Goal: Task Accomplishment & Management: Use online tool/utility

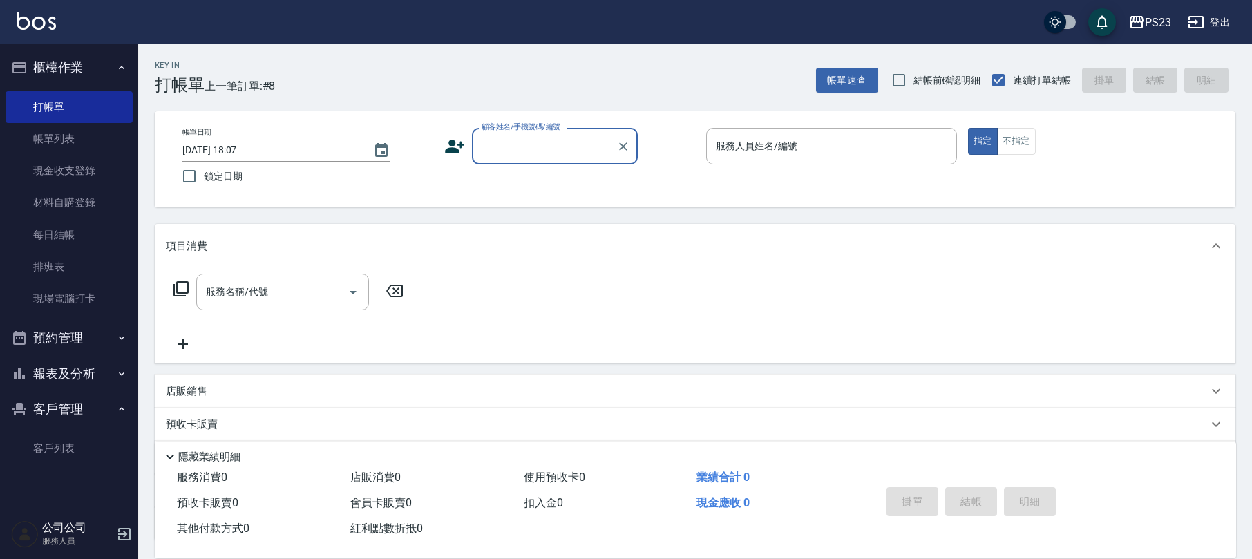
scroll to position [111, 0]
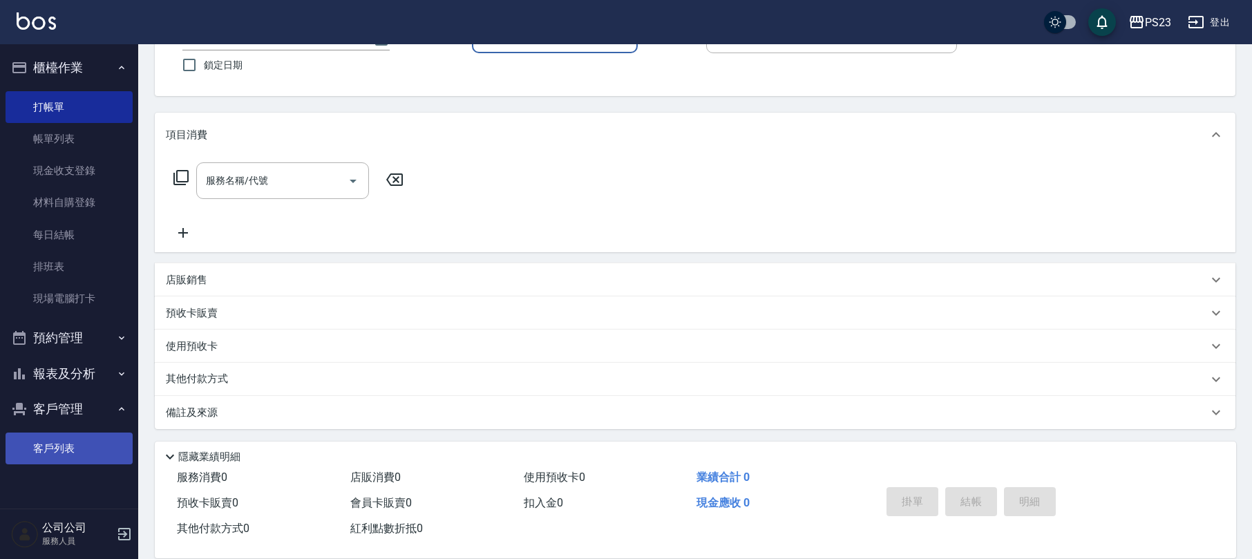
click at [37, 443] on link "客戶列表" at bounding box center [69, 449] width 127 height 32
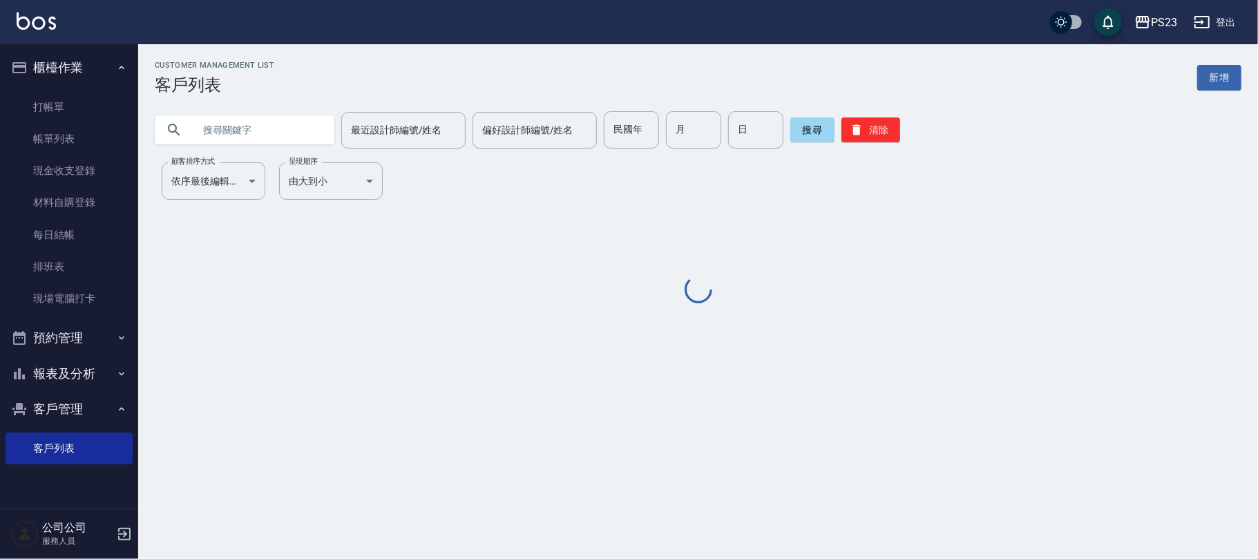
click at [246, 120] on input "text" at bounding box center [258, 129] width 130 height 37
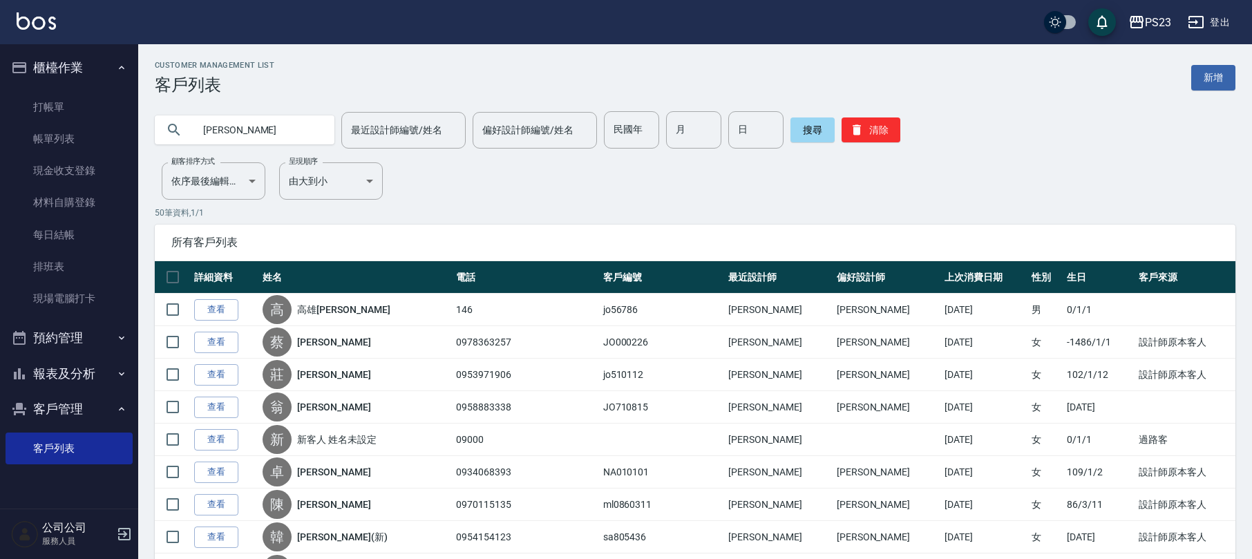
type input "劉佩"
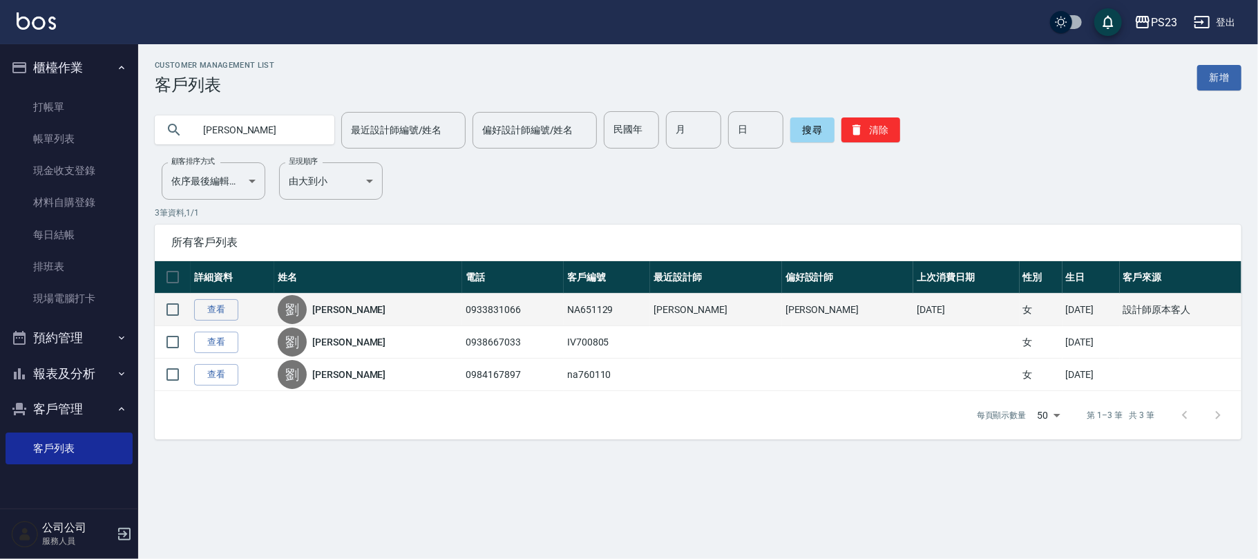
click at [339, 316] on link "劉佩媛" at bounding box center [348, 310] width 73 height 14
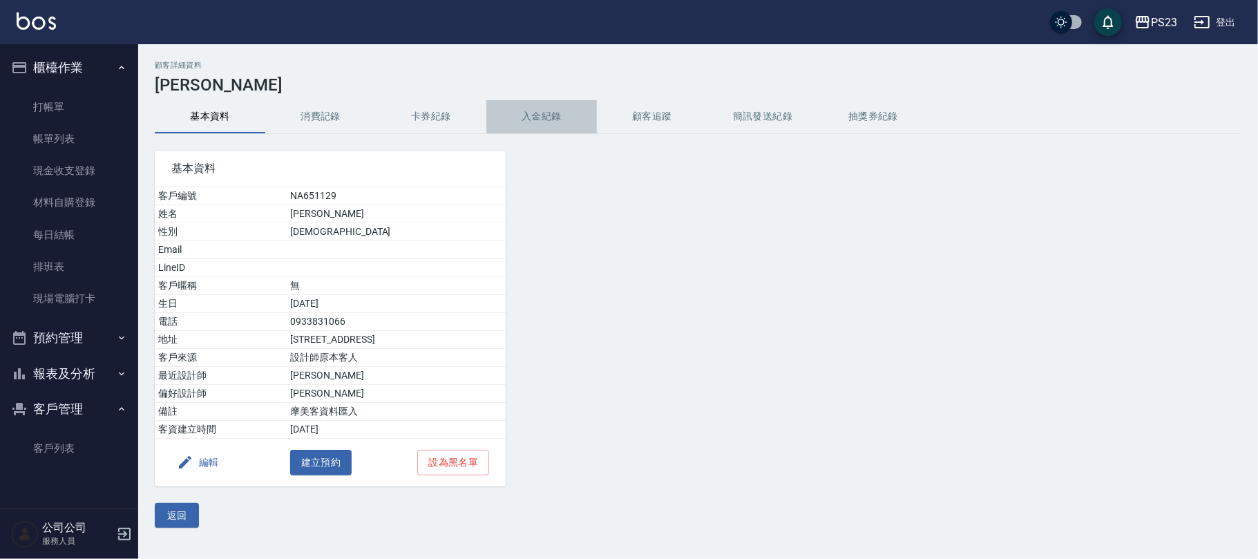
click at [568, 119] on button "入金紀錄" at bounding box center [541, 116] width 111 height 33
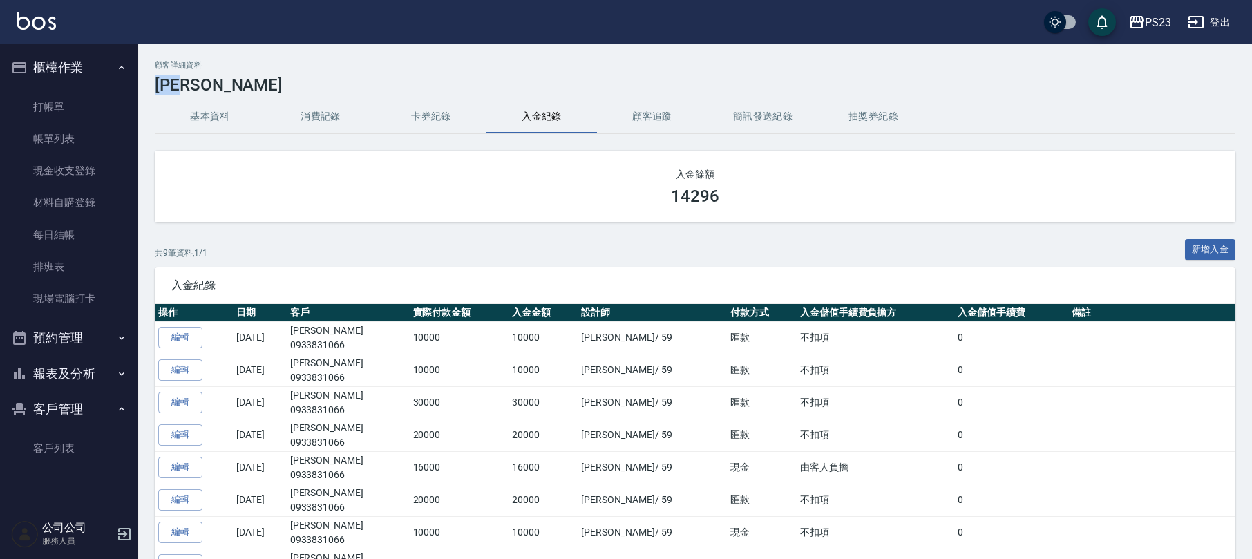
drag, startPoint x: 206, startPoint y: 83, endPoint x: 167, endPoint y: 86, distance: 39.5
click at [158, 84] on h3 "劉佩媛" at bounding box center [695, 84] width 1081 height 19
copy h3 "劉佩媛"
click at [75, 111] on link "打帳單" at bounding box center [69, 107] width 127 height 32
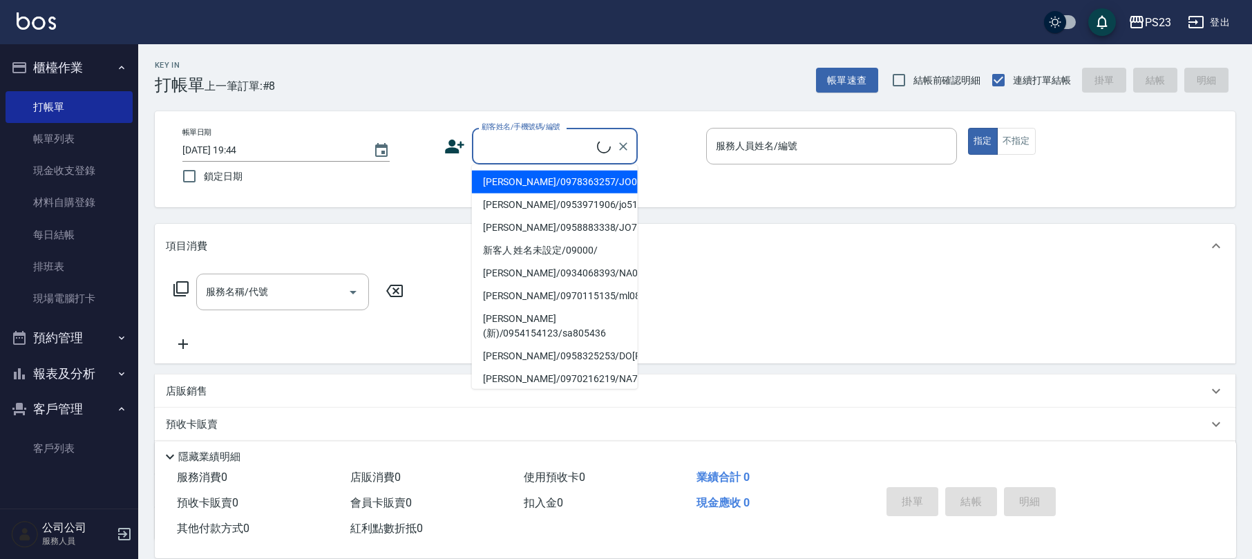
click at [518, 142] on input "顧客姓名/手機號碼/編號" at bounding box center [537, 146] width 119 height 24
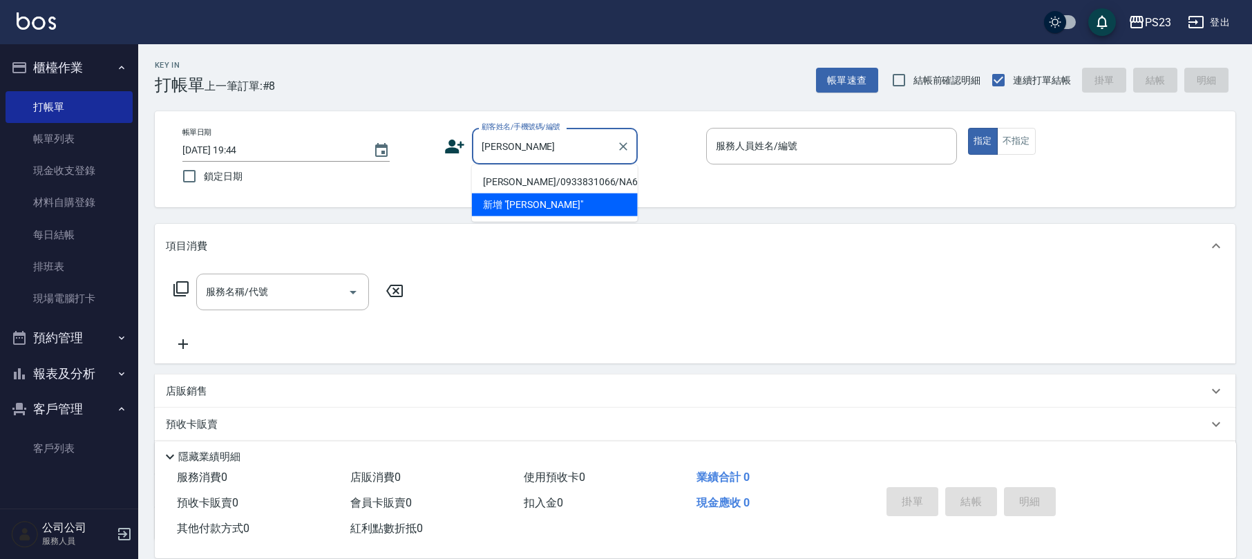
click at [534, 182] on li "[PERSON_NAME]/0933831066/NA651129" at bounding box center [555, 182] width 166 height 23
type input "[PERSON_NAME]/0933831066/NA651129"
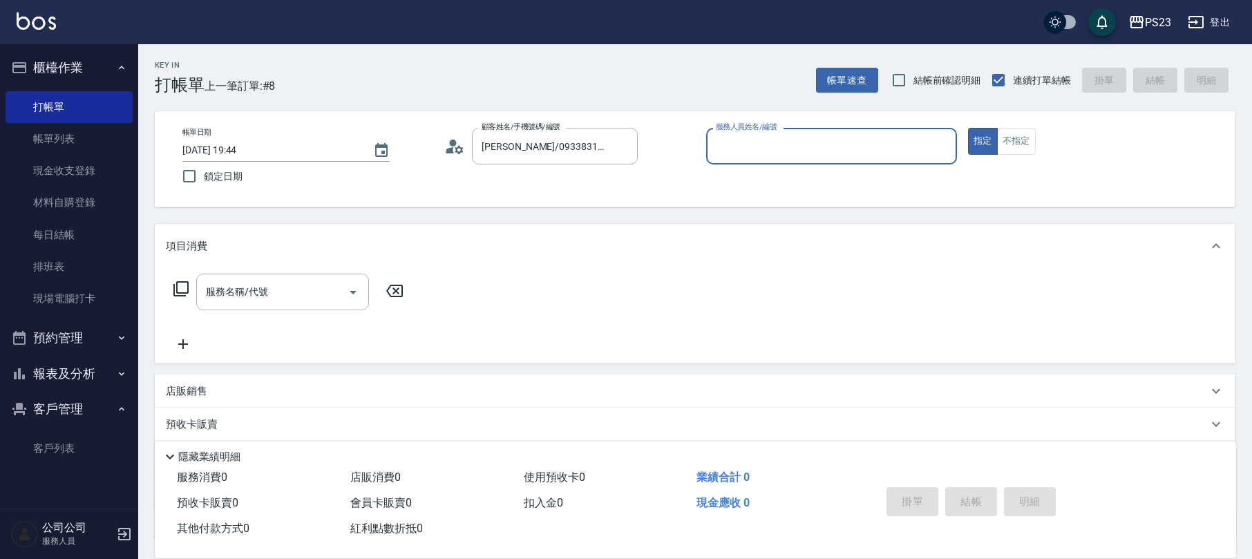
type input "Nanako-59"
click at [181, 287] on icon at bounding box center [181, 289] width 17 height 17
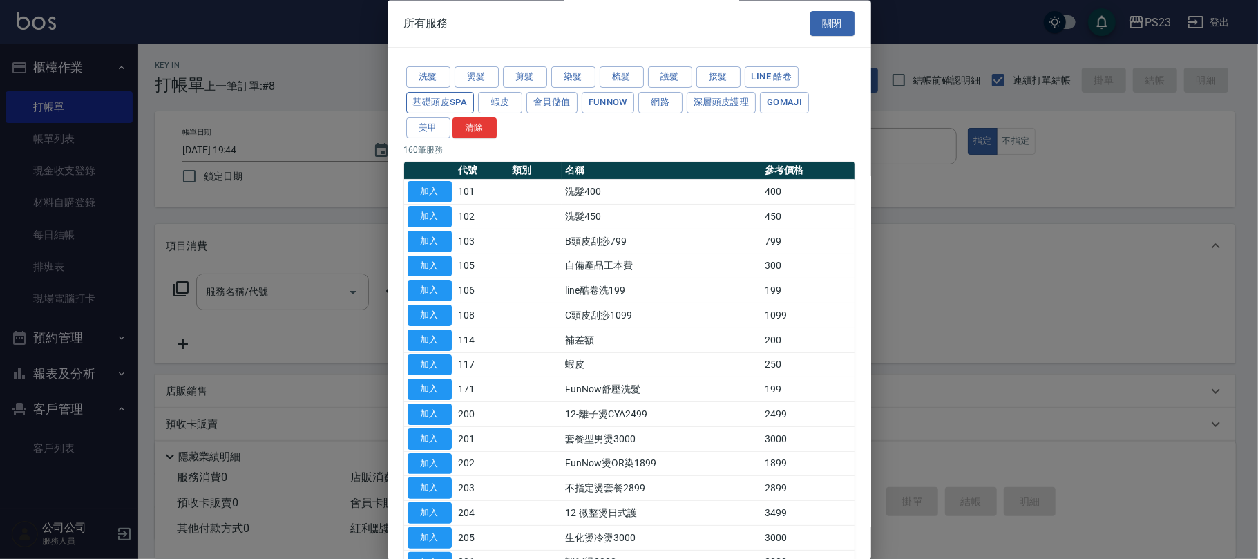
click at [446, 103] on button "基礎頭皮SPA" at bounding box center [440, 102] width 68 height 21
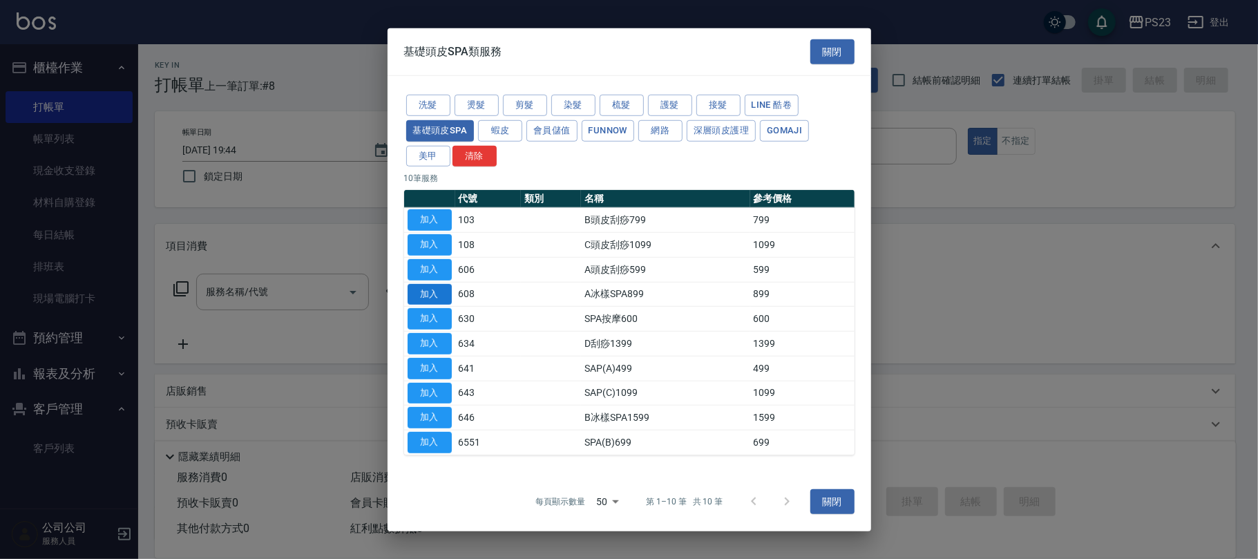
click at [433, 293] on button "加入" at bounding box center [430, 293] width 44 height 21
type input "A冰樣SPA899(608)"
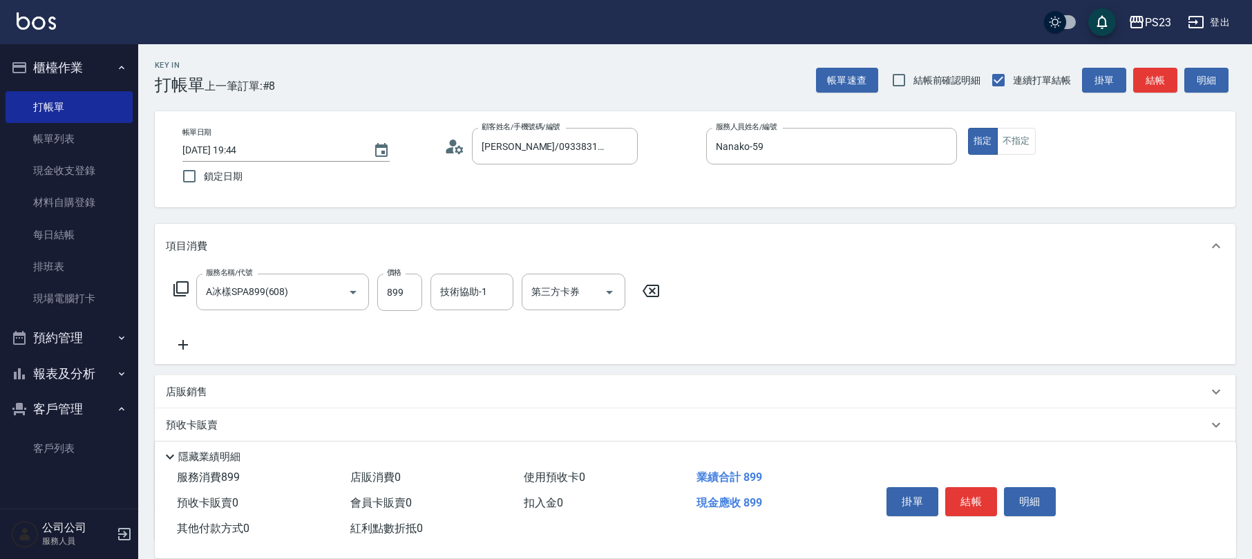
click at [182, 286] on icon at bounding box center [181, 289] width 17 height 17
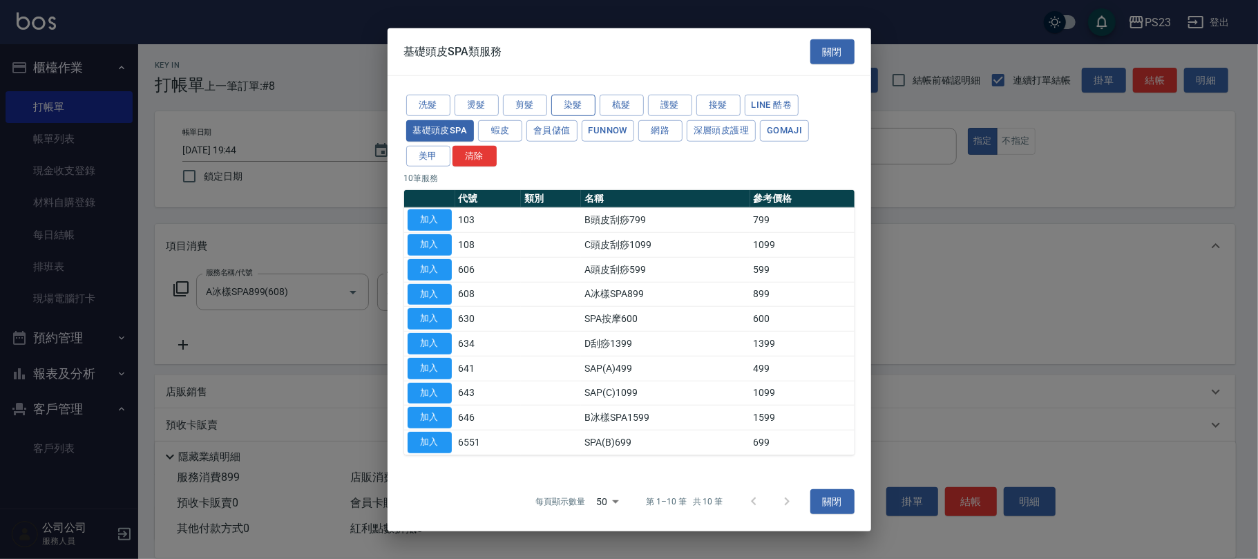
click at [568, 105] on button "染髮" at bounding box center [573, 105] width 44 height 21
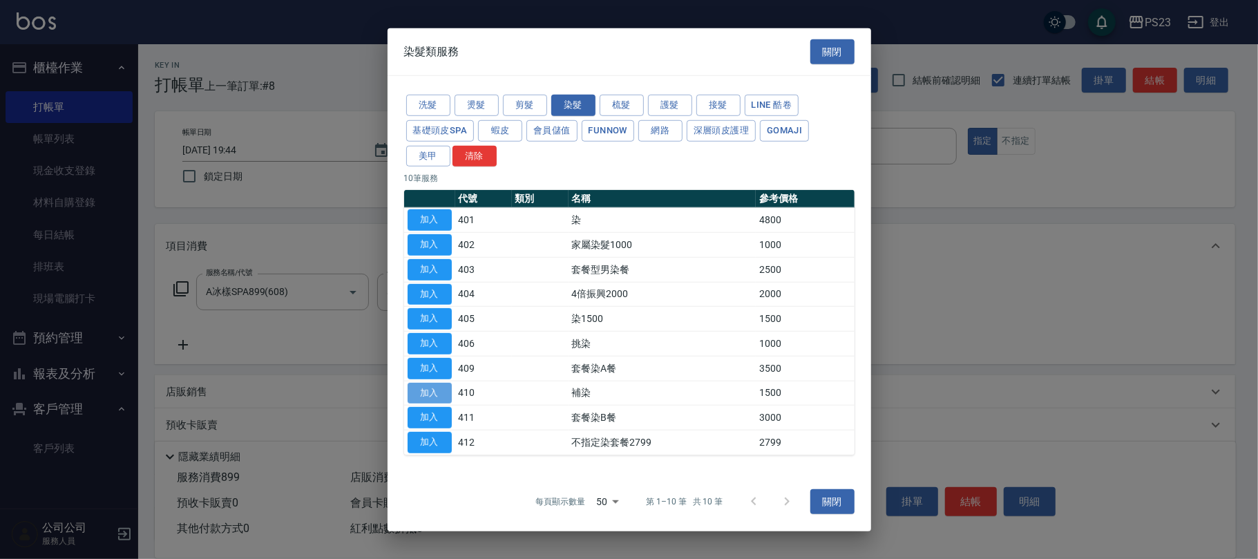
click at [433, 390] on button "加入" at bounding box center [430, 392] width 44 height 21
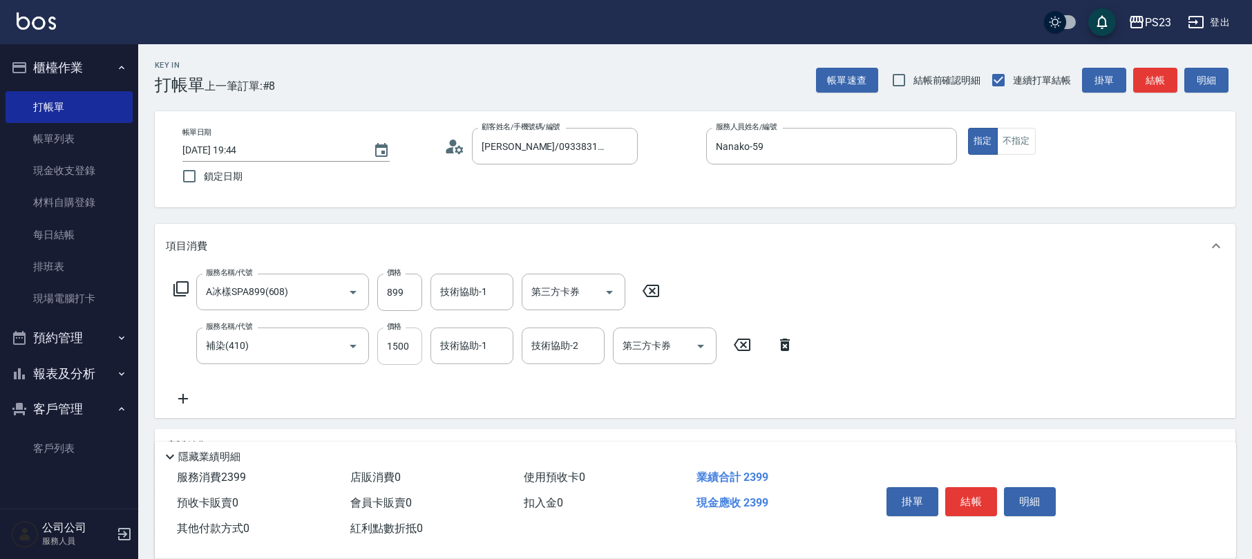
click at [410, 352] on input "1500" at bounding box center [399, 346] width 45 height 37
click at [401, 350] on input "166" at bounding box center [399, 346] width 45 height 37
type input "1600"
type input "Nanako-59"
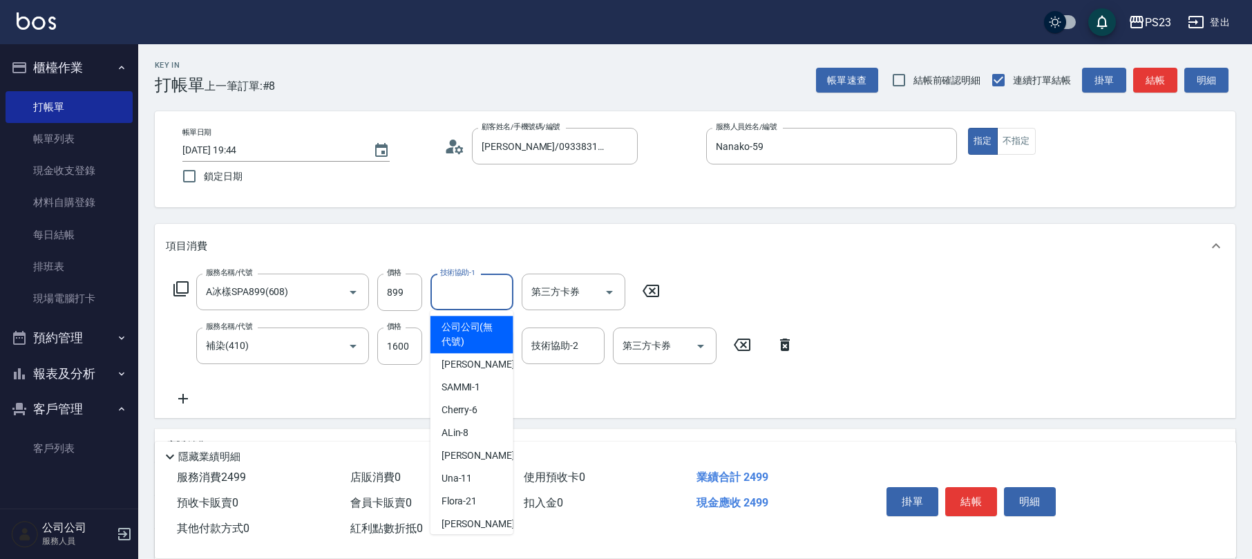
click at [462, 287] on input "技術協助-1" at bounding box center [472, 292] width 70 height 24
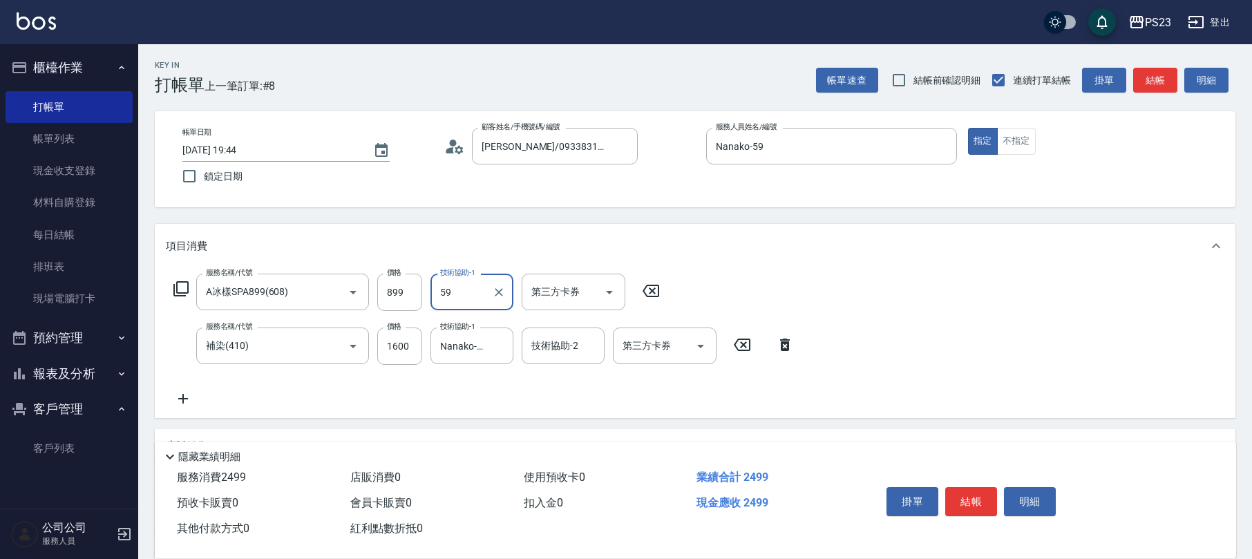
type input "Nanako-59"
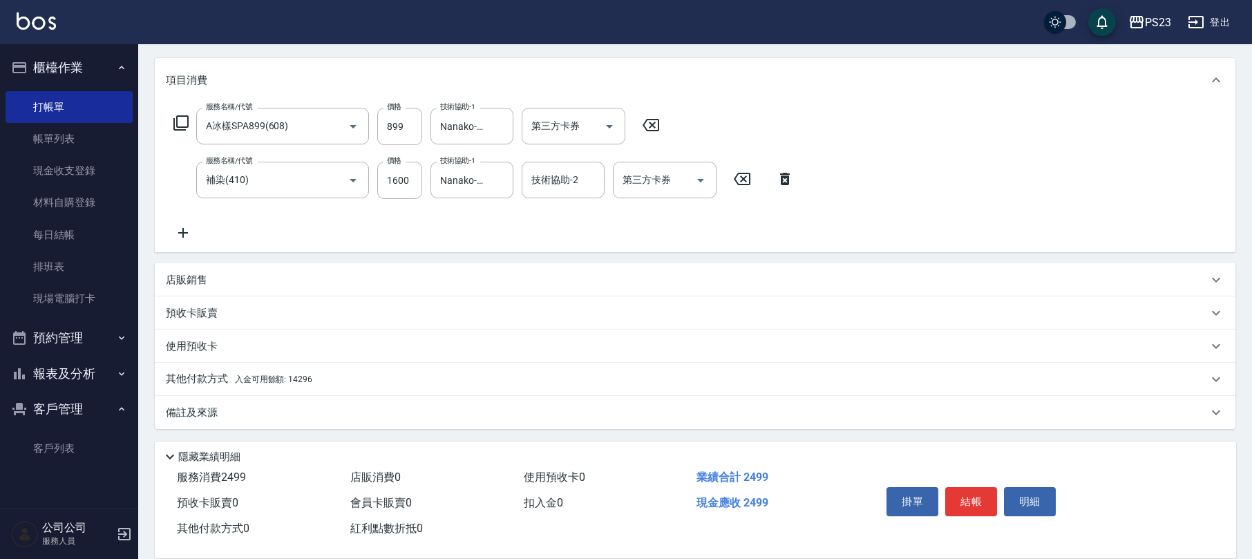
click at [340, 377] on div "其他付款方式 入金可用餘額: 14296" at bounding box center [687, 379] width 1042 height 15
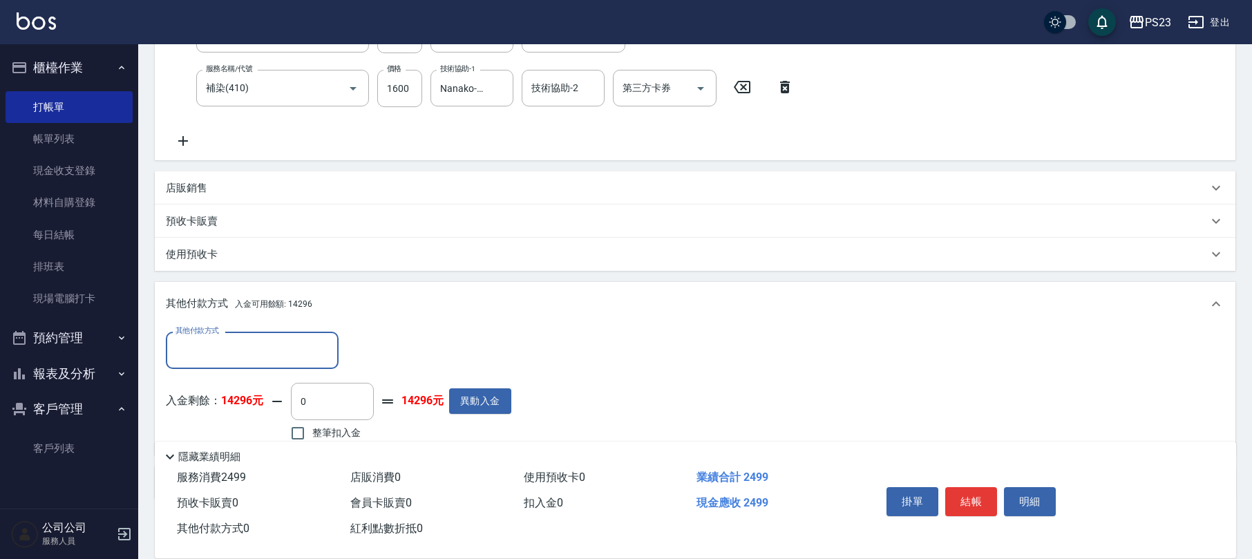
scroll to position [0, 0]
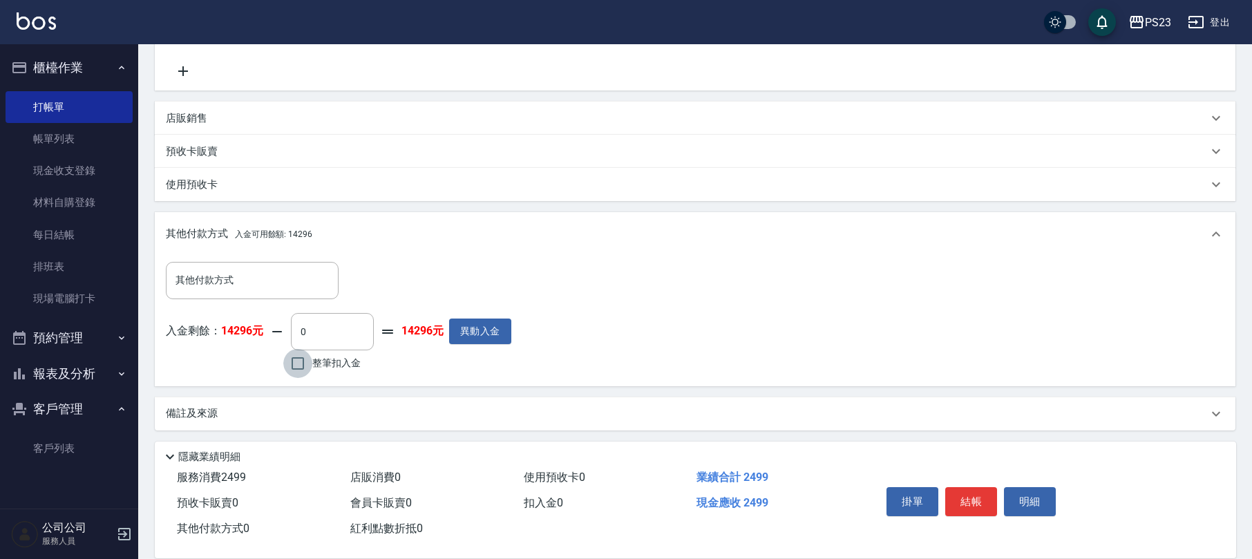
click at [310, 373] on input "整筆扣入金" at bounding box center [297, 363] width 29 height 29
checkbox input "true"
type input "2499"
click at [978, 501] on button "結帳" at bounding box center [971, 501] width 52 height 29
type input "2025/10/15 19:45"
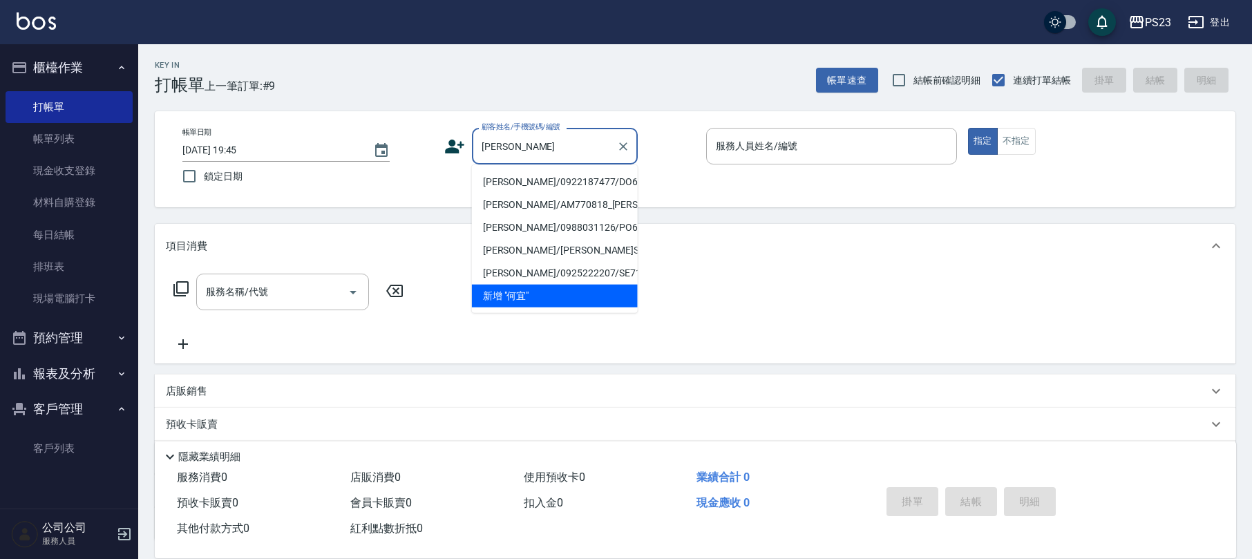
click at [531, 183] on li "[PERSON_NAME]/0922187477/DO621216" at bounding box center [555, 182] width 166 height 23
type input "[PERSON_NAME]/0922187477/DO621216"
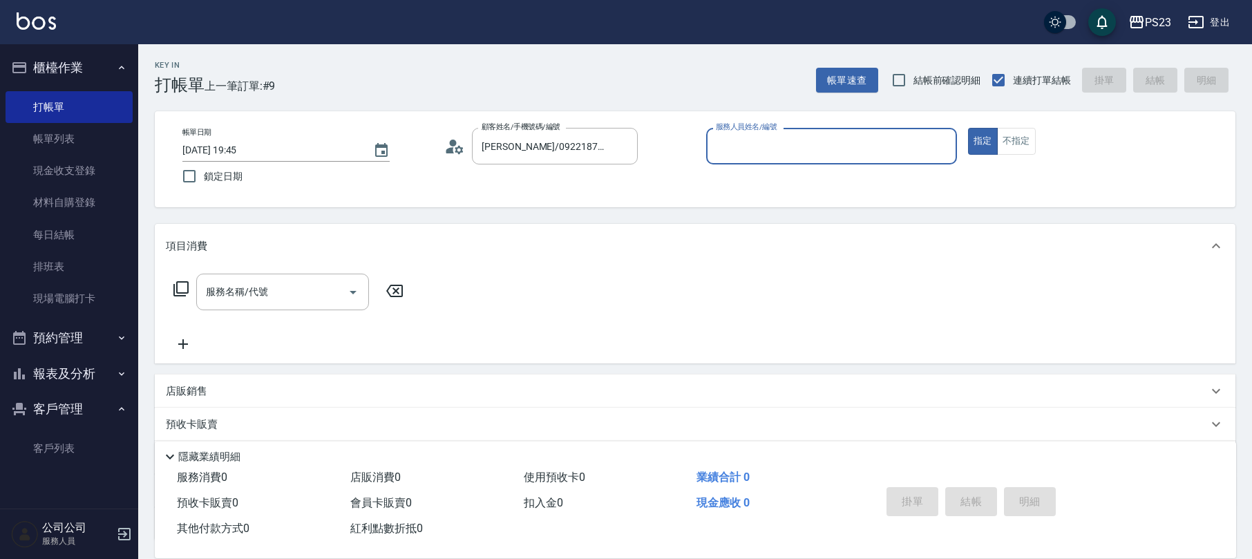
type input "Donna-75"
click at [174, 289] on icon at bounding box center [180, 288] width 15 height 15
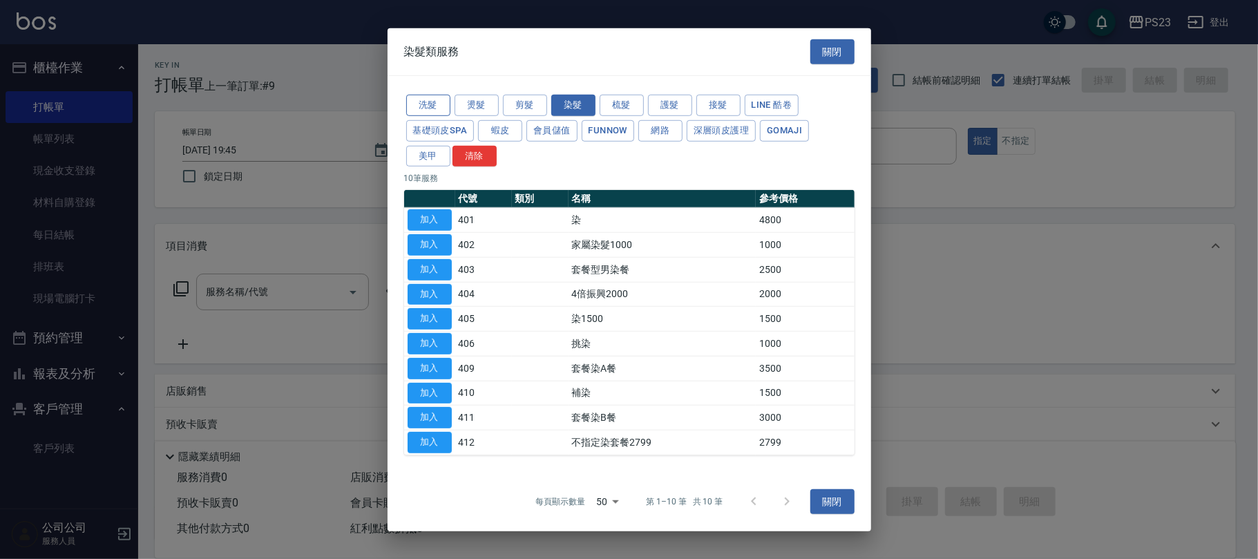
click at [426, 99] on button "洗髮" at bounding box center [428, 105] width 44 height 21
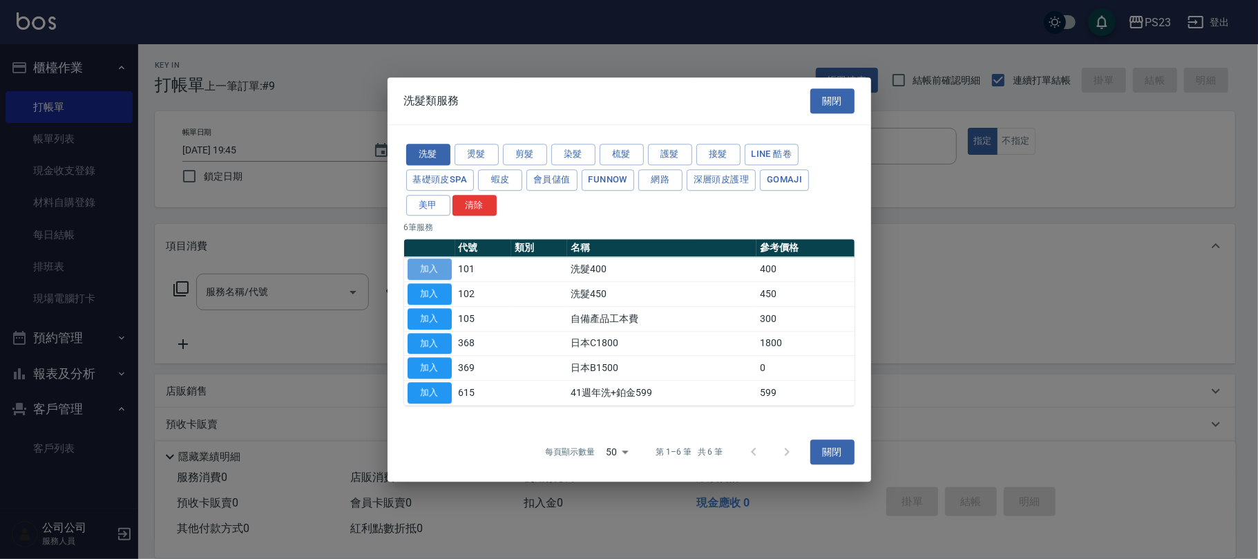
click at [426, 269] on button "加入" at bounding box center [430, 269] width 44 height 21
type input "洗髮400(101)"
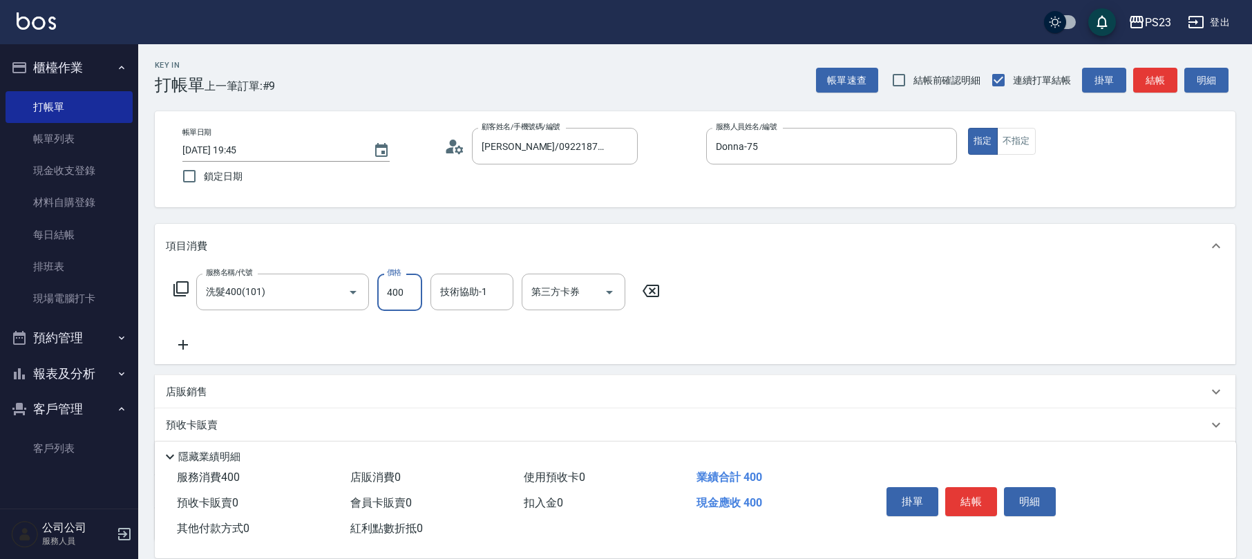
click at [407, 291] on input "400" at bounding box center [399, 292] width 45 height 37
type input "500"
type input "Donna-75"
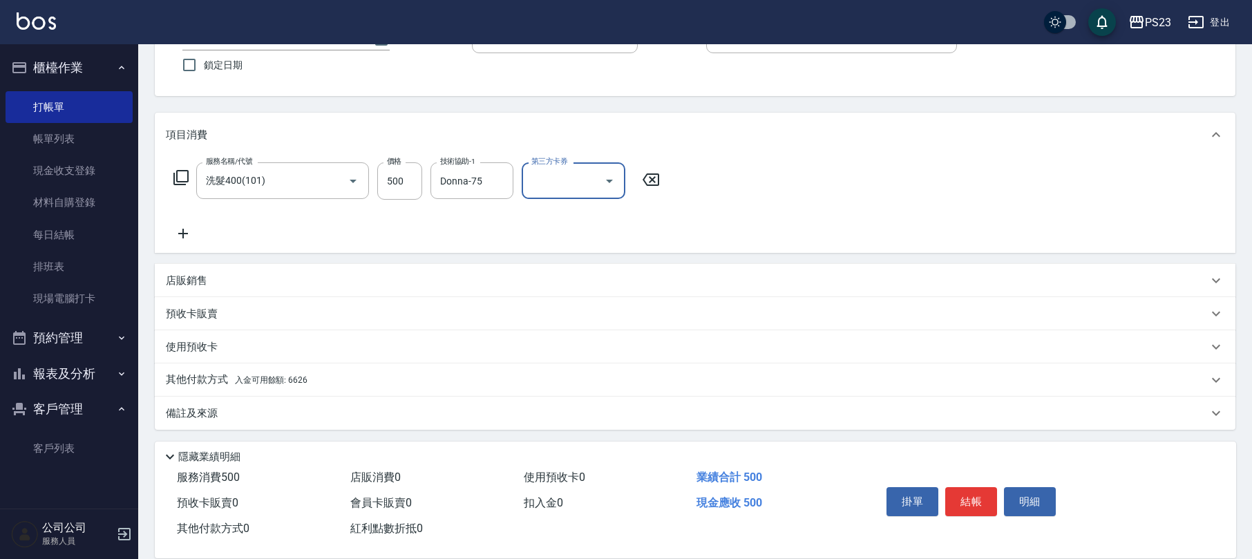
click at [354, 388] on div "其他付款方式 入金可用餘額: 6626" at bounding box center [695, 379] width 1081 height 33
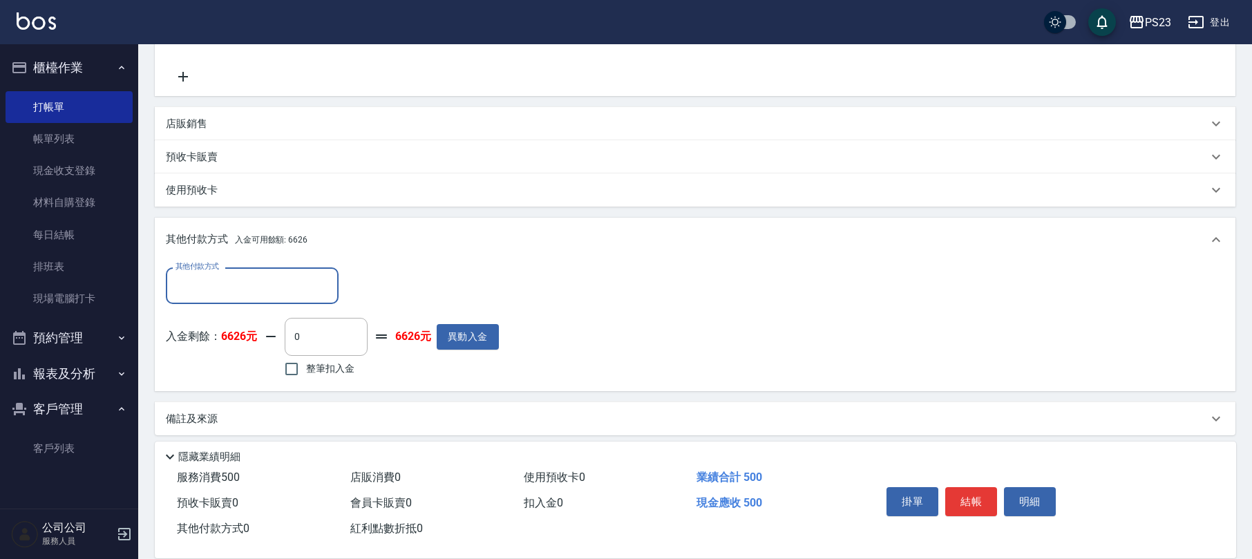
scroll to position [274, 0]
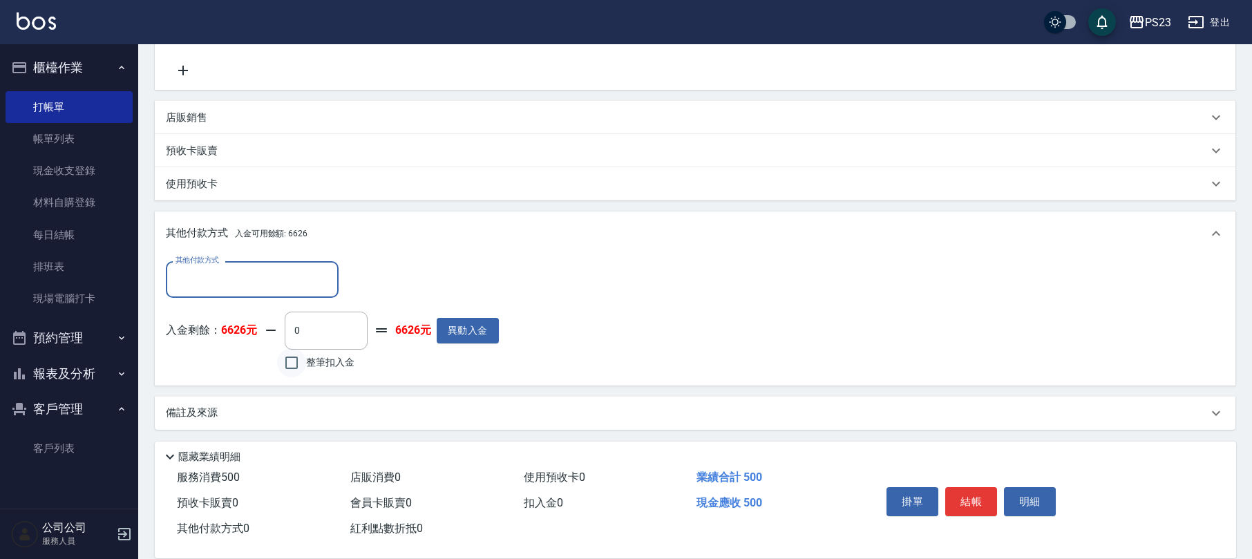
click at [293, 359] on input "整筆扣入金" at bounding box center [291, 362] width 29 height 29
checkbox input "true"
type input "500"
click at [968, 500] on button "結帳" at bounding box center [971, 501] width 52 height 29
type input "[DATE] 19:46"
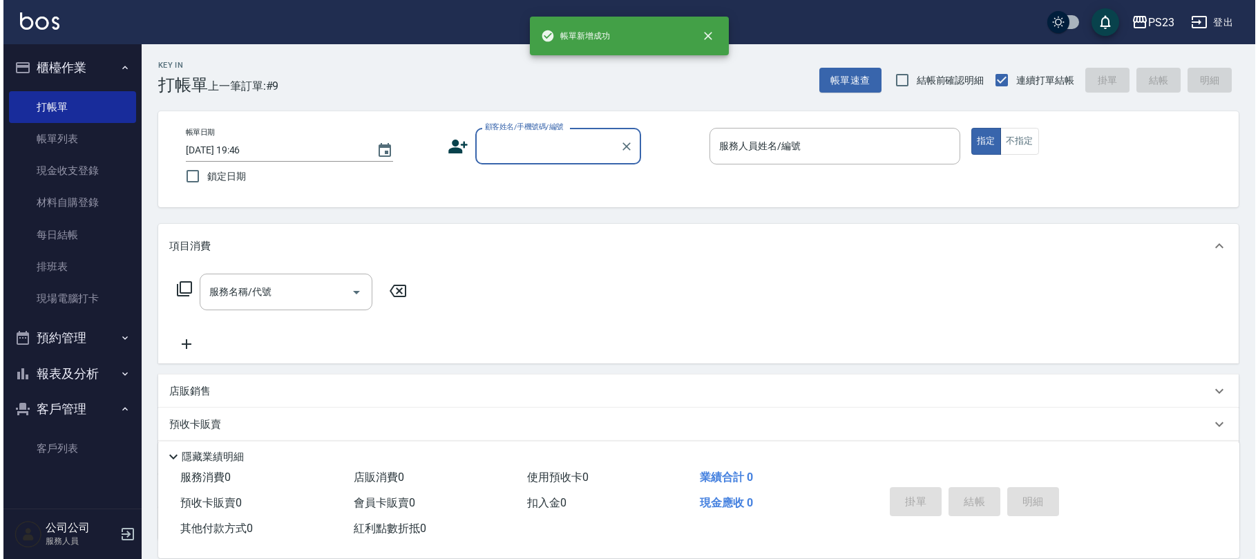
scroll to position [0, 0]
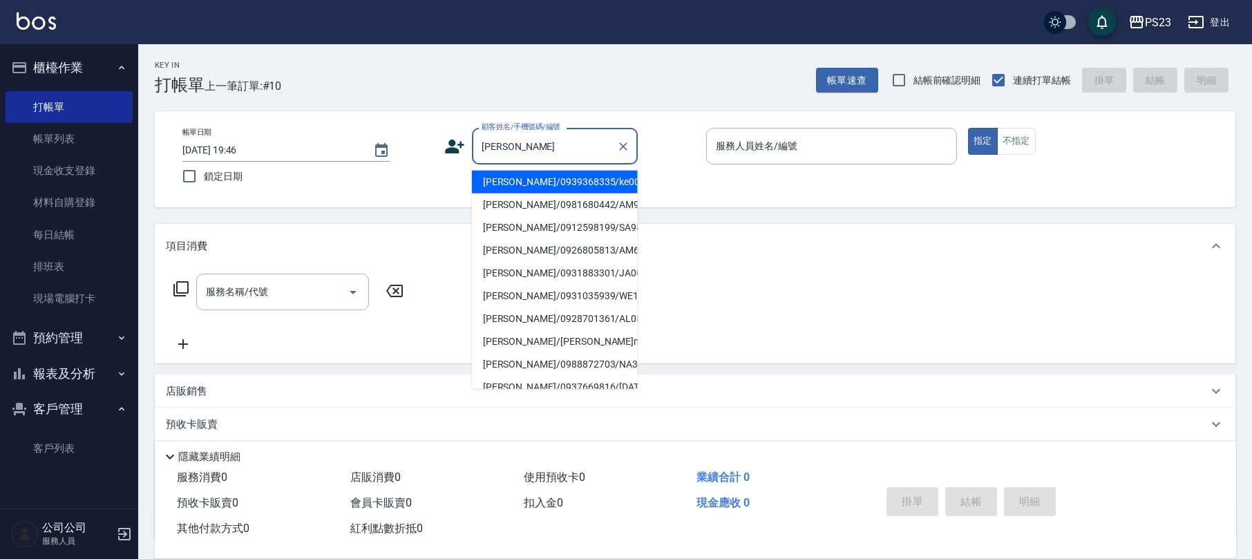
click at [531, 182] on li "[PERSON_NAME]/0939368335/ke0001" at bounding box center [555, 182] width 166 height 23
type input "[PERSON_NAME]/0939368335/ke0001"
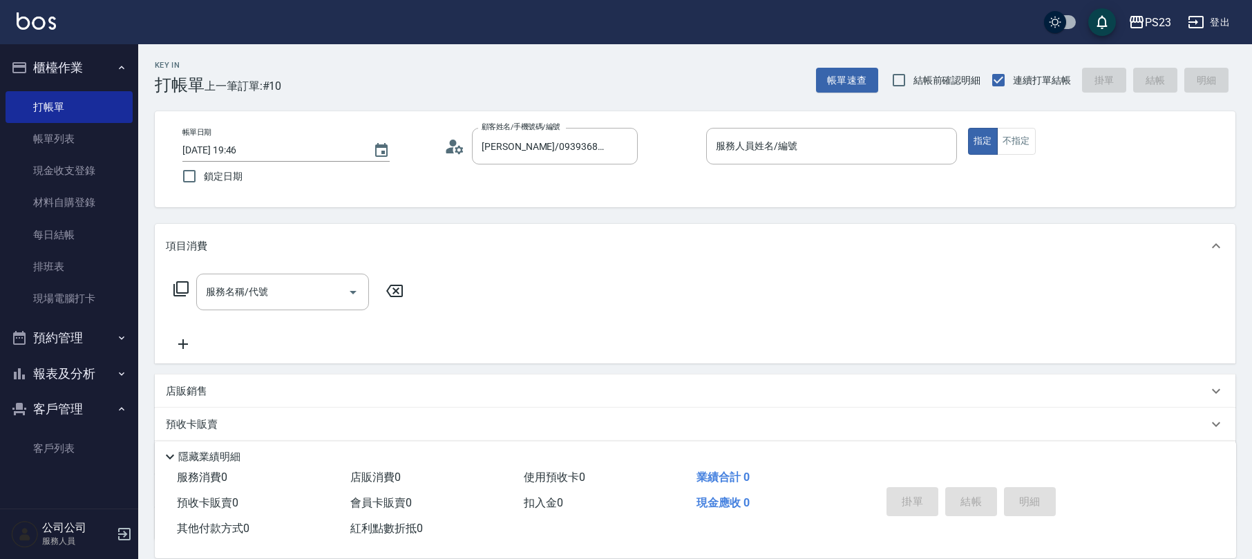
click at [453, 147] on icon at bounding box center [450, 150] width 8 height 6
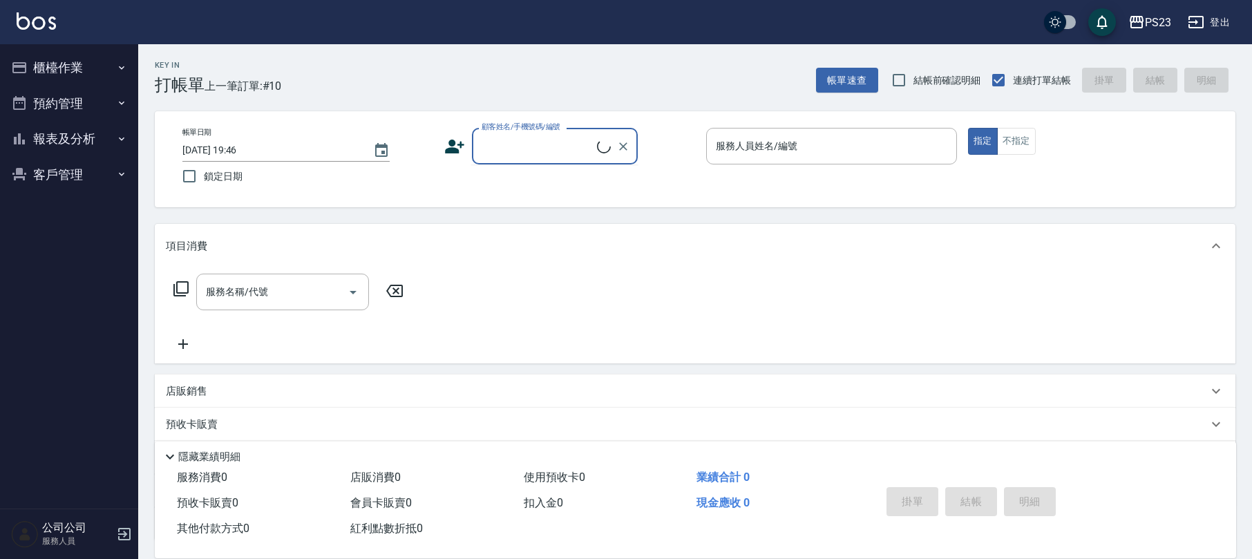
click at [511, 148] on input "顧客姓名/手機號碼/編號" at bounding box center [537, 146] width 119 height 24
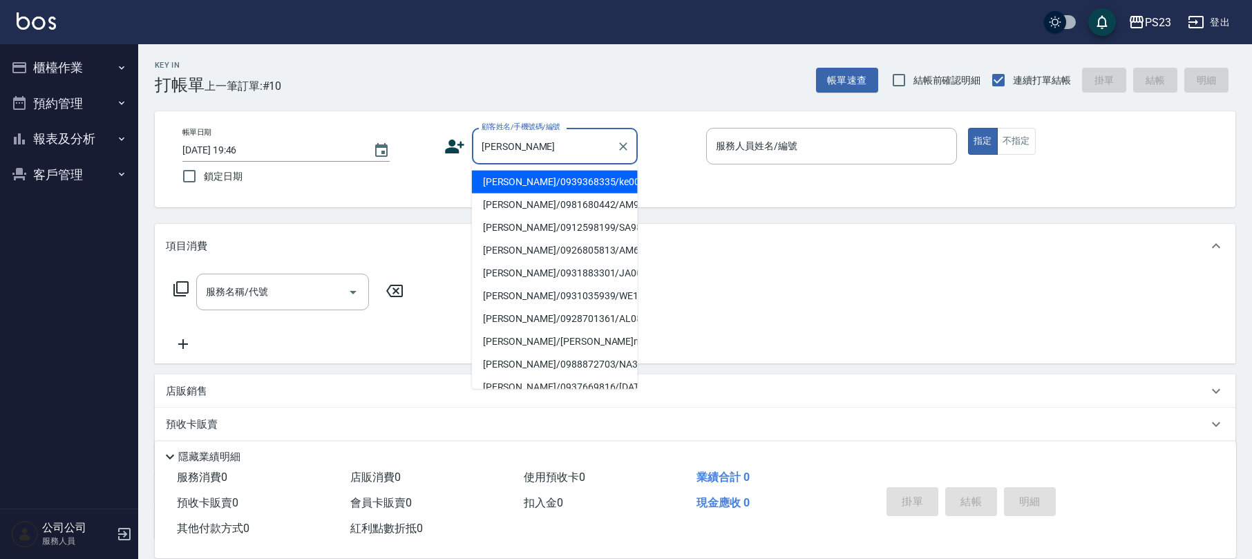
click at [504, 186] on li "[PERSON_NAME]/0939368335/ke0001" at bounding box center [555, 182] width 166 height 23
type input "[PERSON_NAME]/0939368335/ke0001"
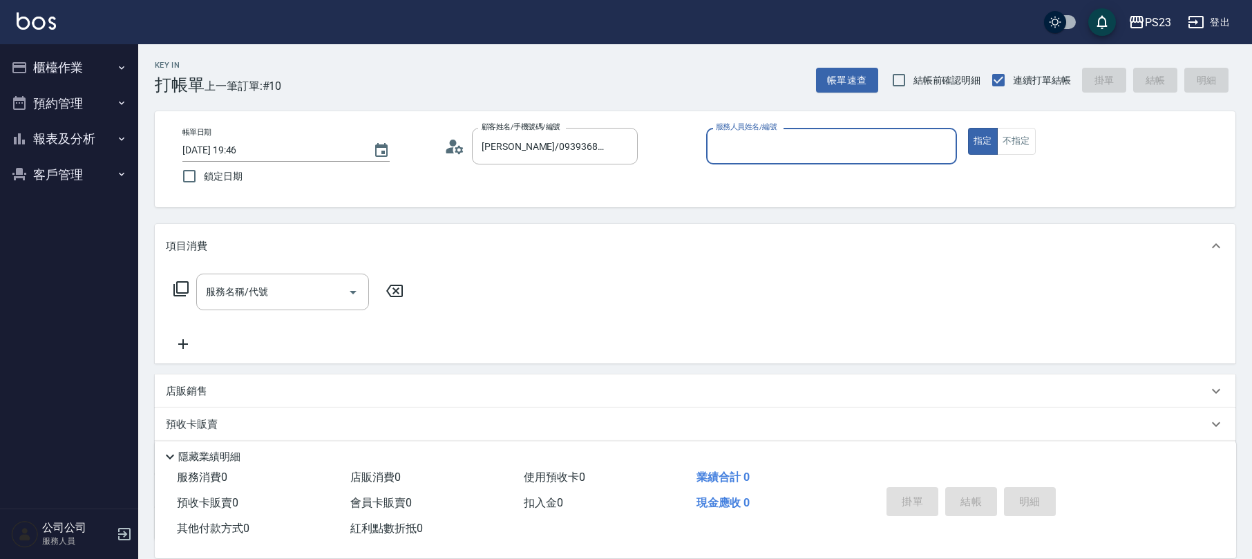
click at [448, 144] on icon at bounding box center [454, 146] width 21 height 21
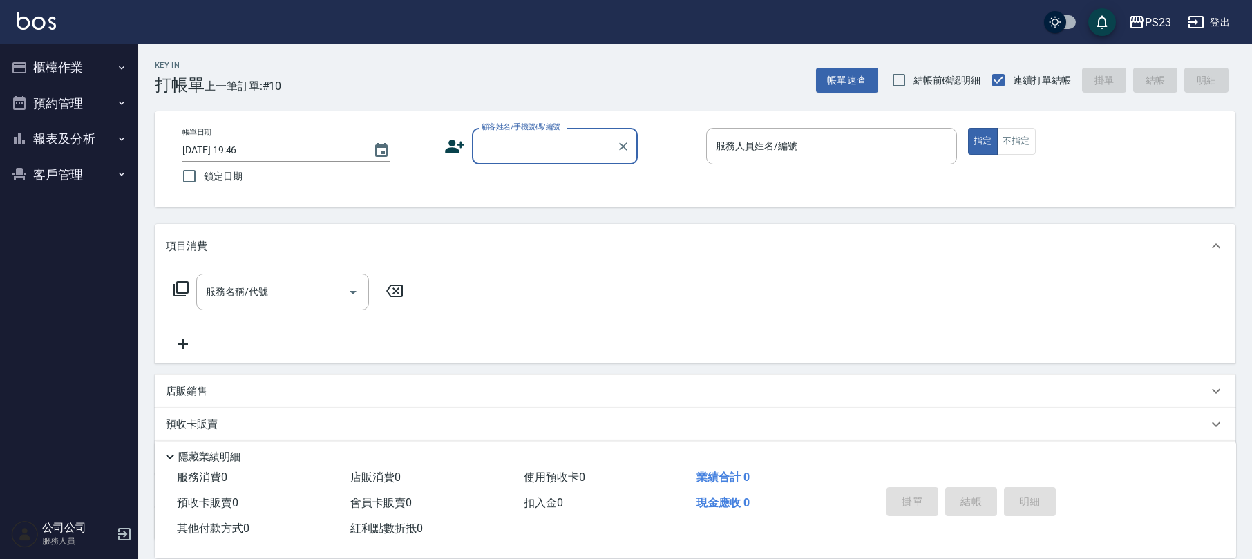
click at [539, 147] on input "顧客姓名/手機號碼/編號" at bounding box center [544, 146] width 133 height 24
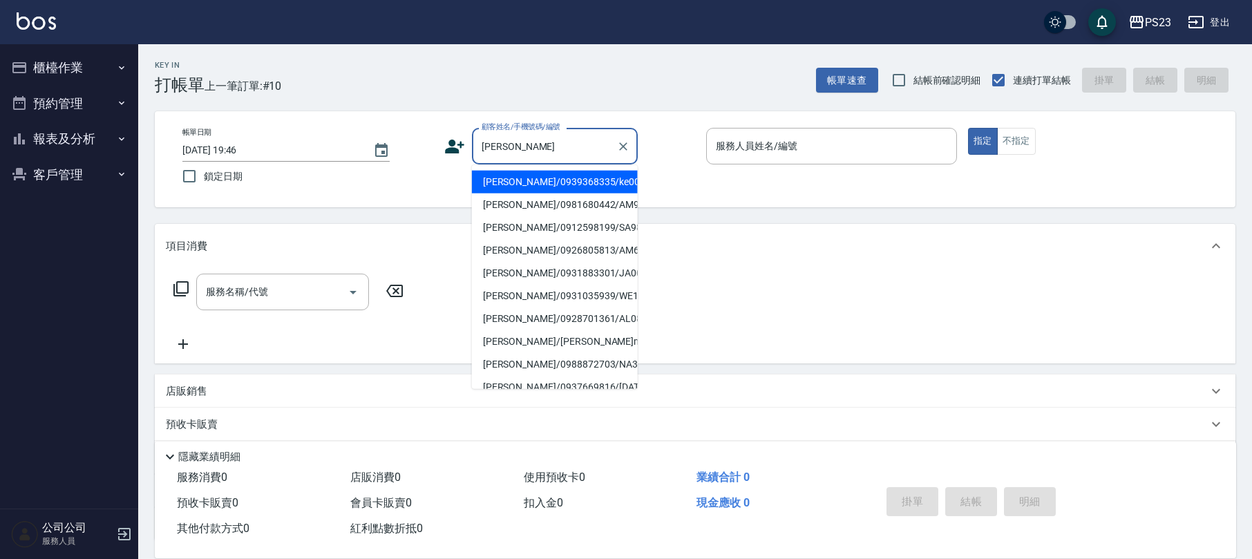
drag, startPoint x: 499, startPoint y: 145, endPoint x: 467, endPoint y: 144, distance: 31.8
click at [467, 144] on div "顧客姓名/手機號碼/編號 黃雅 顧客姓名/手機號碼/編號" at bounding box center [569, 146] width 251 height 37
click at [513, 181] on li "[PERSON_NAME]/0939368335/ke0001" at bounding box center [555, 182] width 166 height 23
type input "[PERSON_NAME]/0939368335/ke0001"
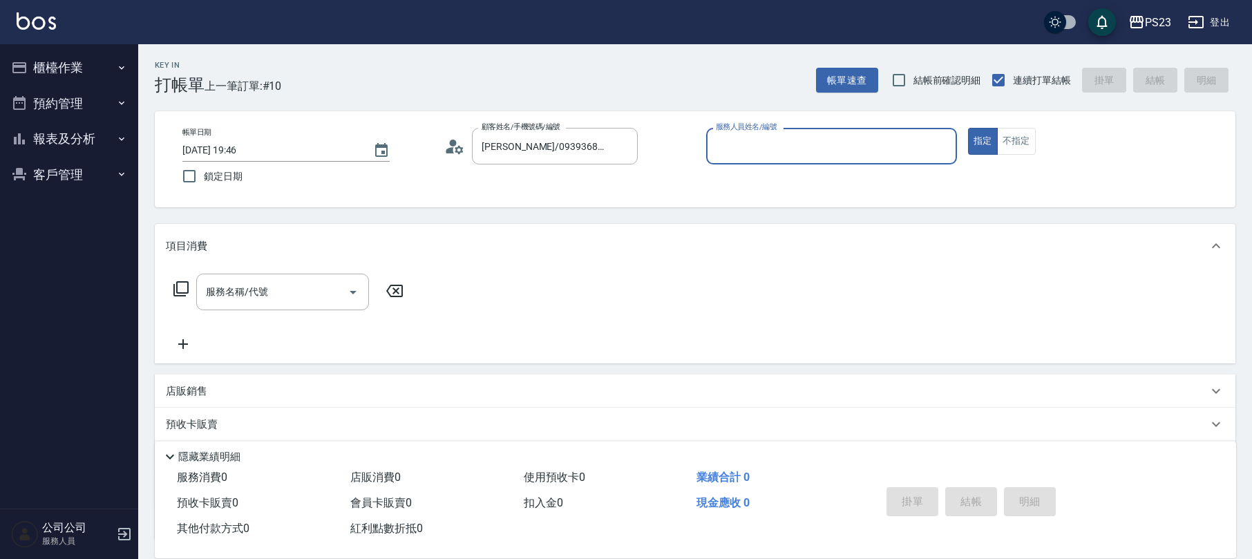
click at [452, 149] on icon at bounding box center [450, 150] width 8 height 6
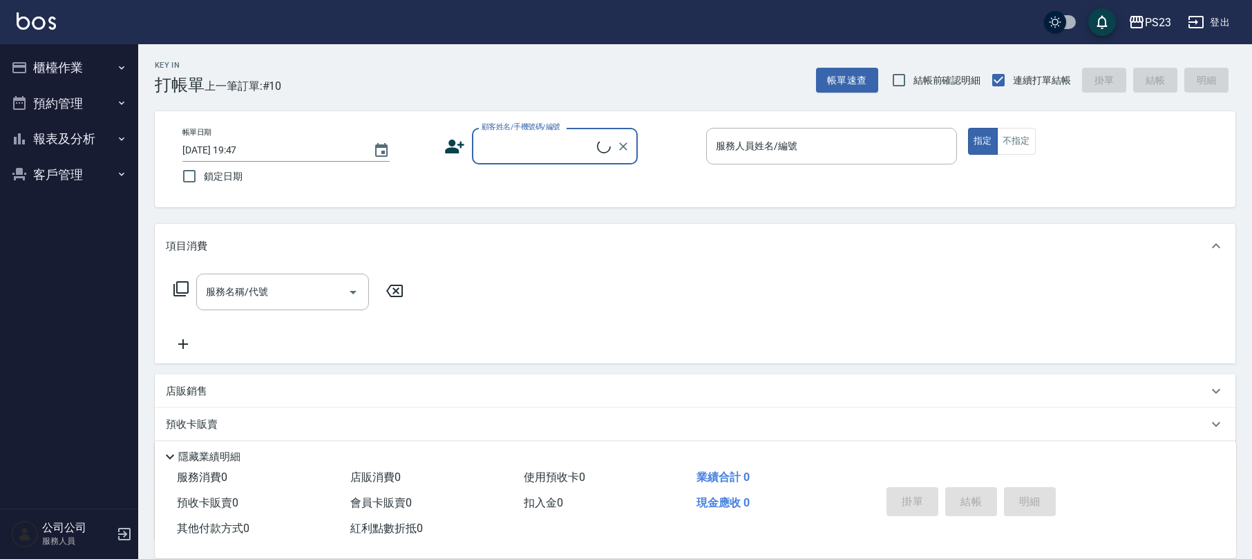
click at [498, 145] on input "顧客姓名/手機號碼/編號" at bounding box center [537, 146] width 119 height 24
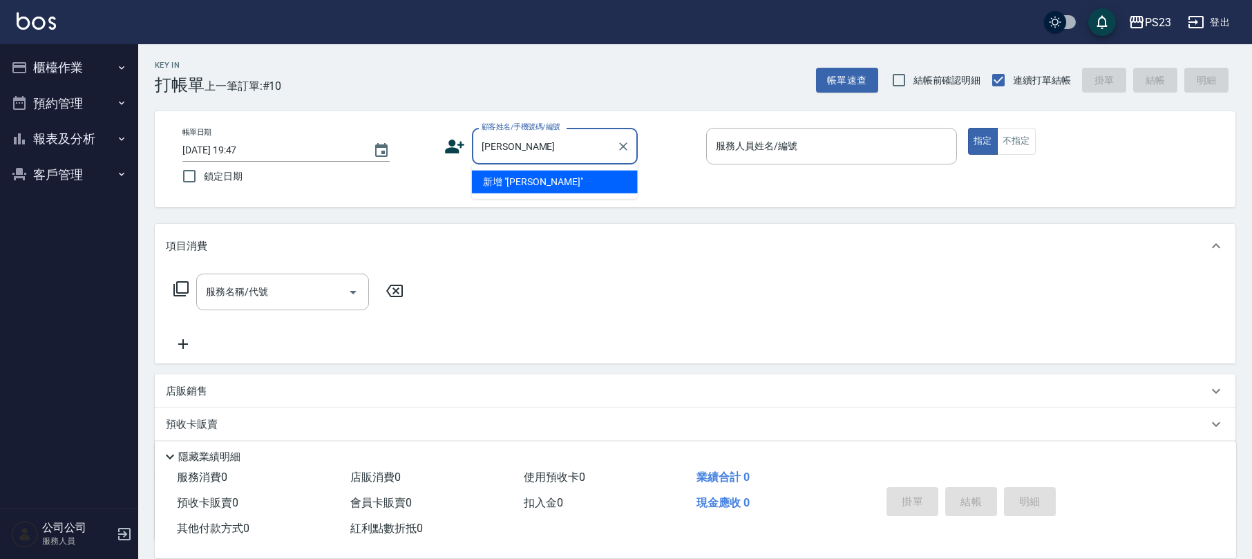
click at [533, 182] on li "新增 "[PERSON_NAME]"" at bounding box center [555, 182] width 166 height 23
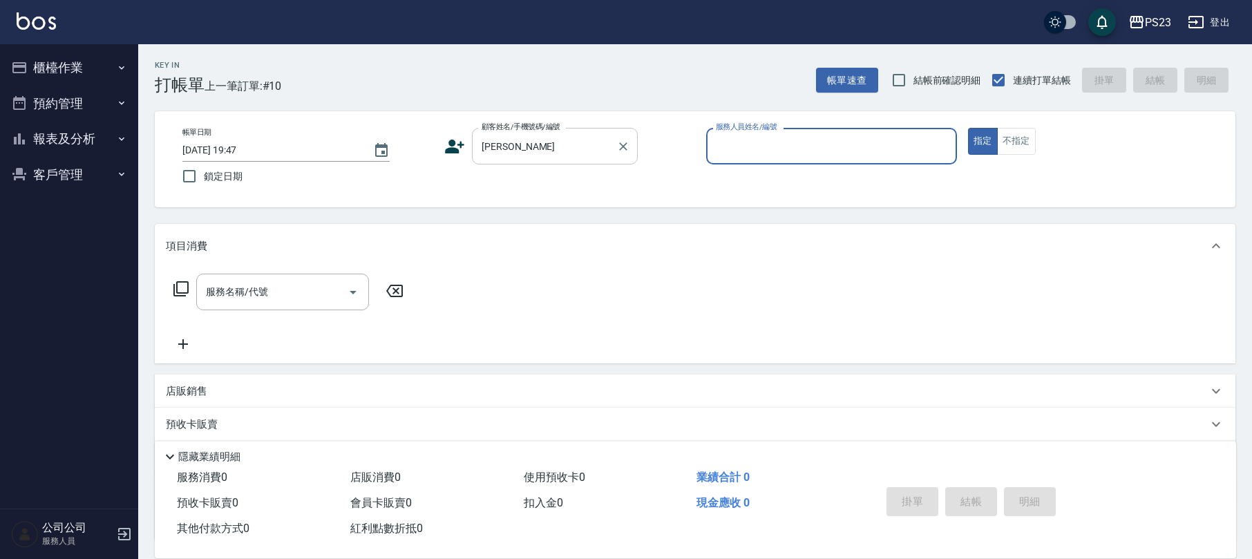
click at [504, 134] on input "[PERSON_NAME]" at bounding box center [544, 146] width 133 height 24
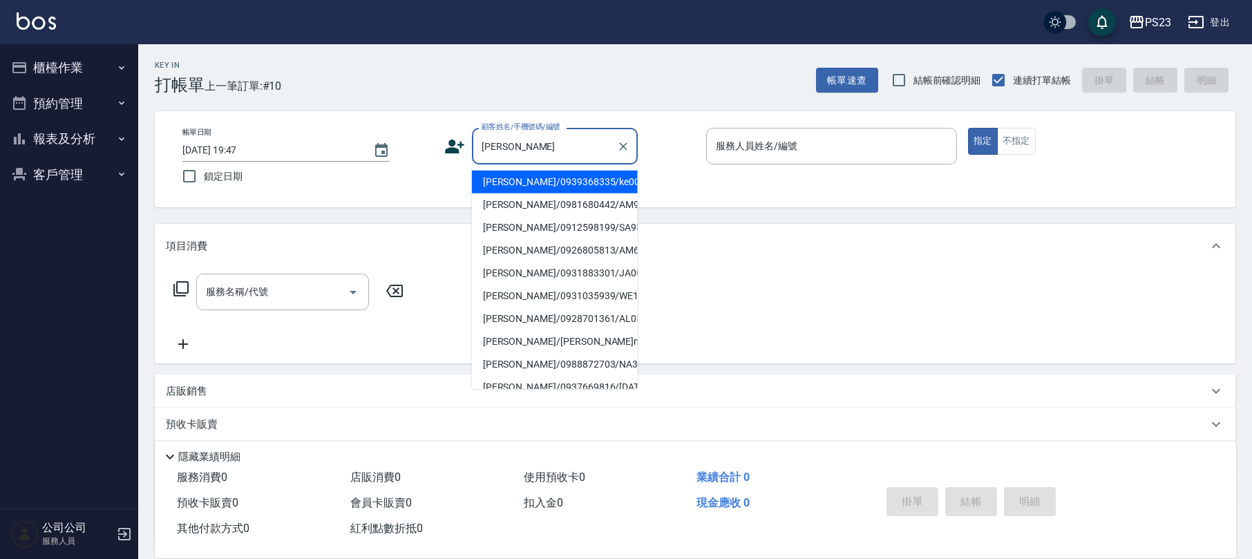
click at [498, 181] on li "[PERSON_NAME]/0939368335/ke0001" at bounding box center [555, 182] width 166 height 23
type input "[PERSON_NAME]/0939368335/ke0001"
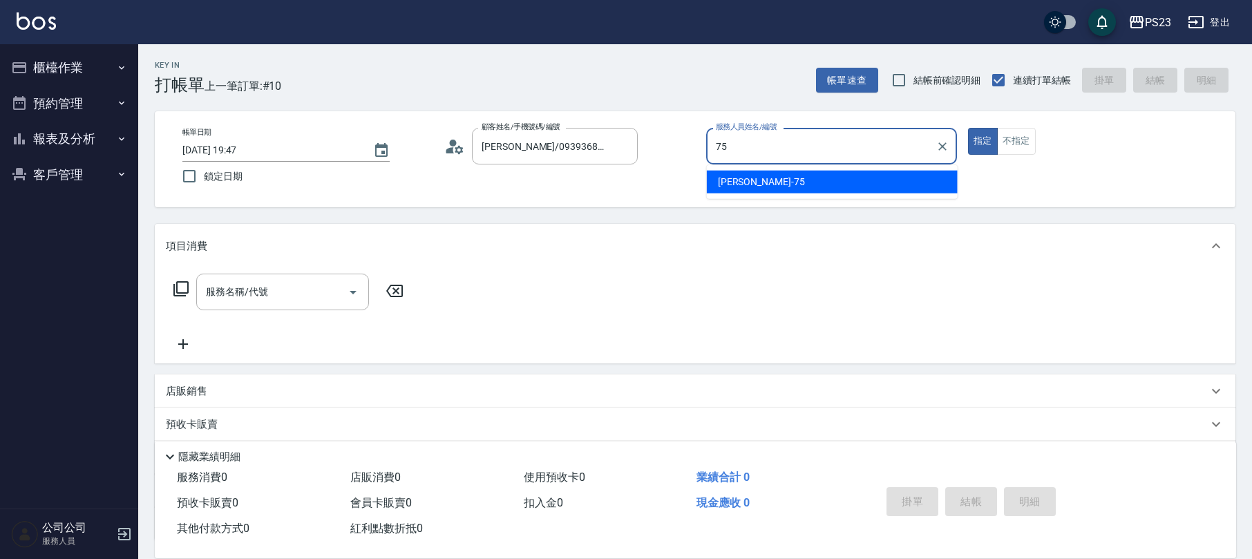
type input "Donna-75"
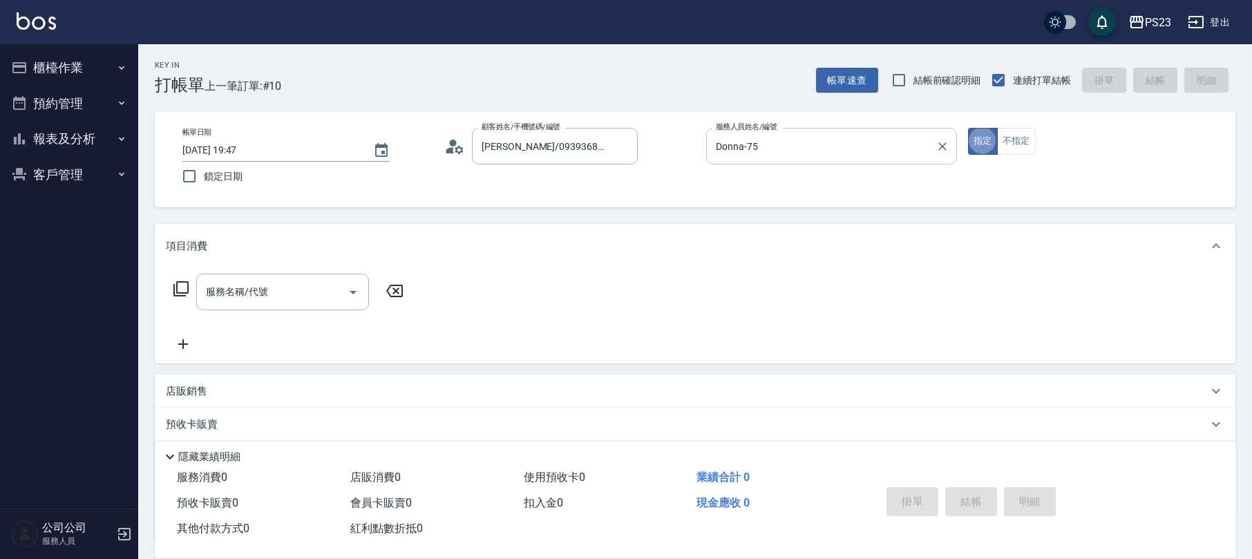
type button "true"
click at [182, 293] on icon at bounding box center [180, 288] width 15 height 15
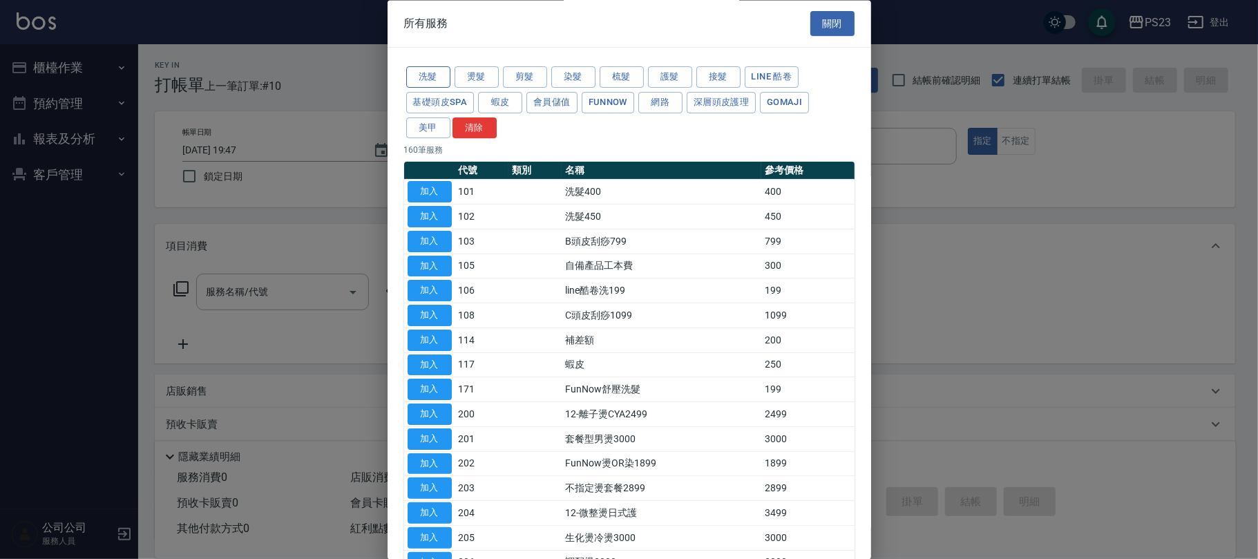
click at [432, 73] on button "洗髮" at bounding box center [428, 77] width 44 height 21
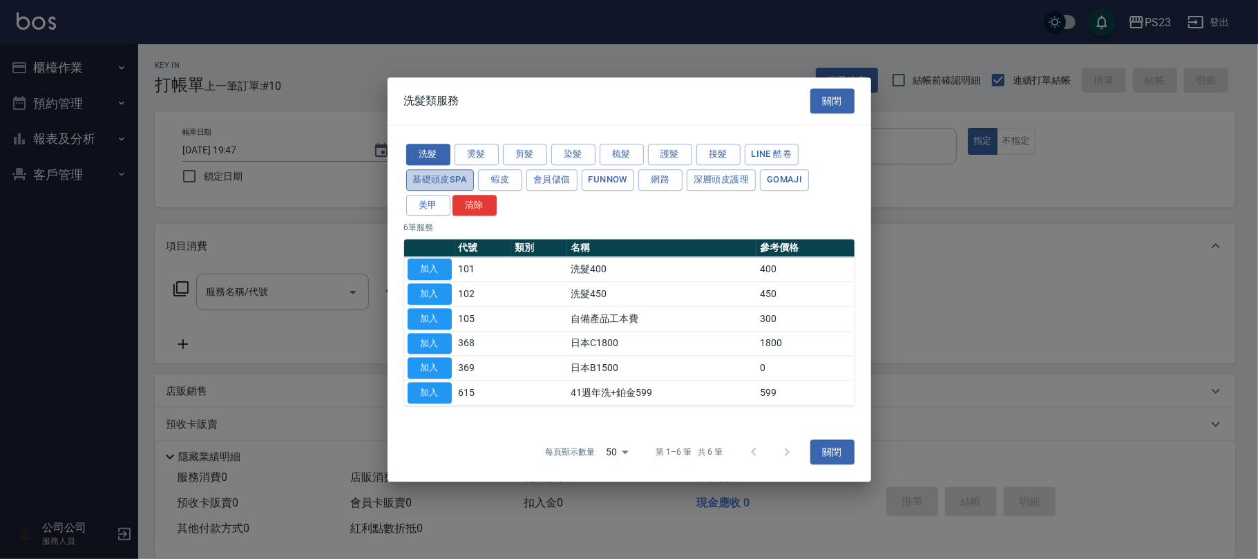
click at [431, 180] on button "基礎頭皮SPA" at bounding box center [440, 179] width 68 height 21
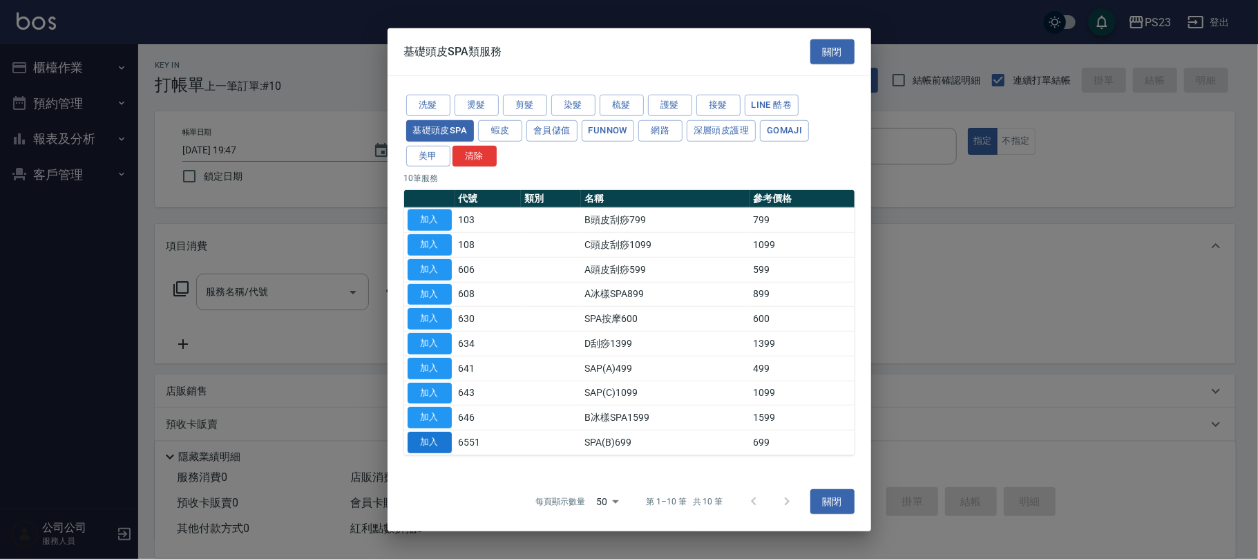
click at [426, 435] on button "加入" at bounding box center [430, 442] width 44 height 21
type input "SPA(B)699(6551)"
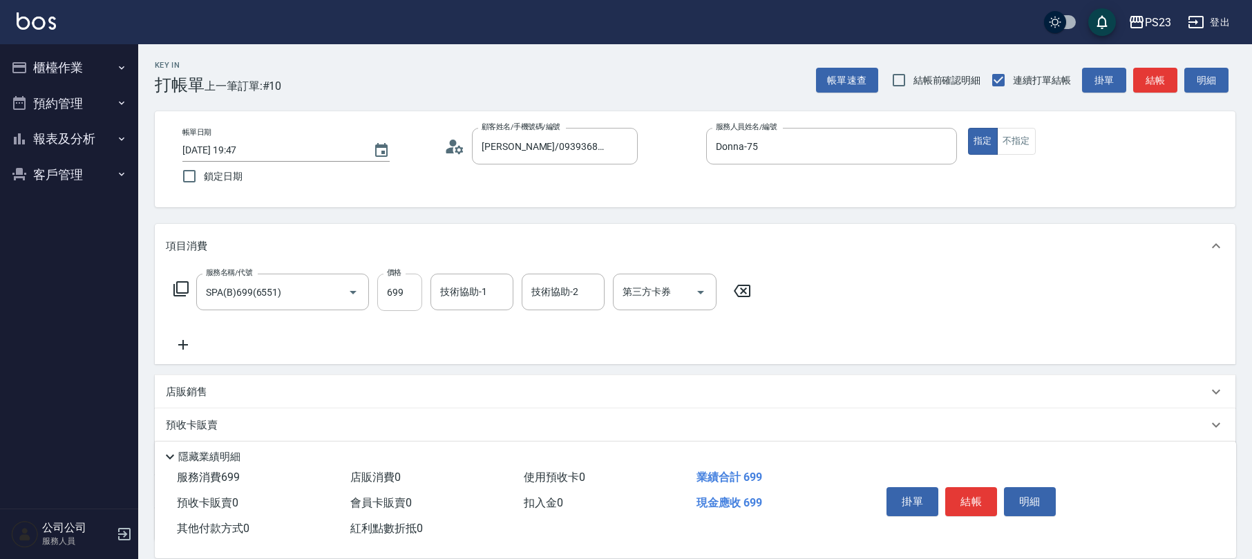
click at [404, 293] on input "699" at bounding box center [399, 292] width 45 height 37
type input "599"
type input "Donna-75"
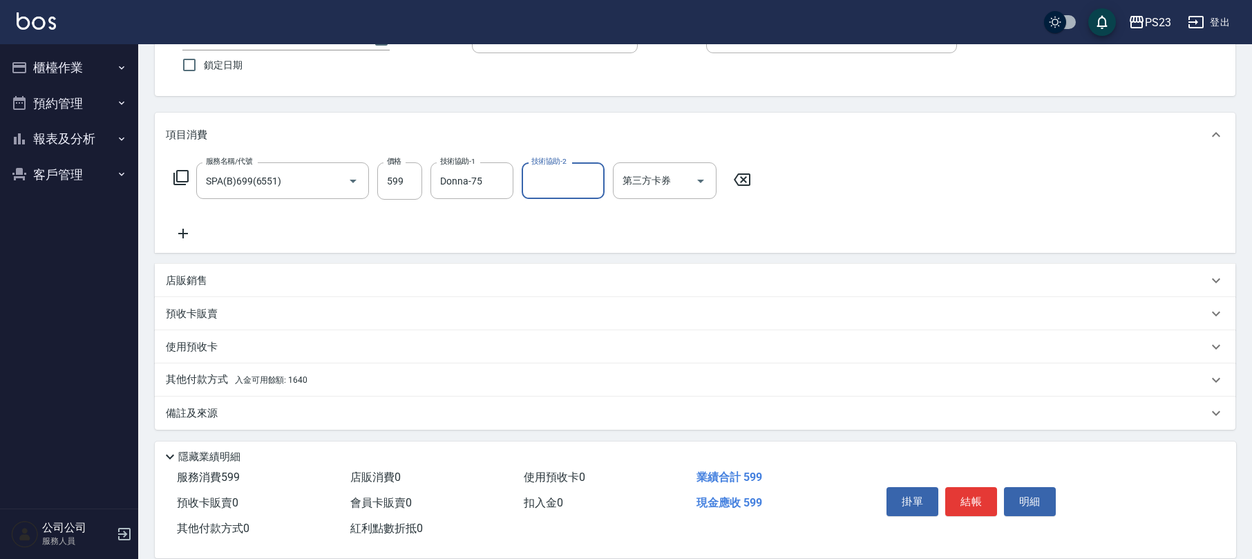
click at [366, 380] on div "其他付款方式 入金可用餘額: 1640" at bounding box center [687, 379] width 1042 height 15
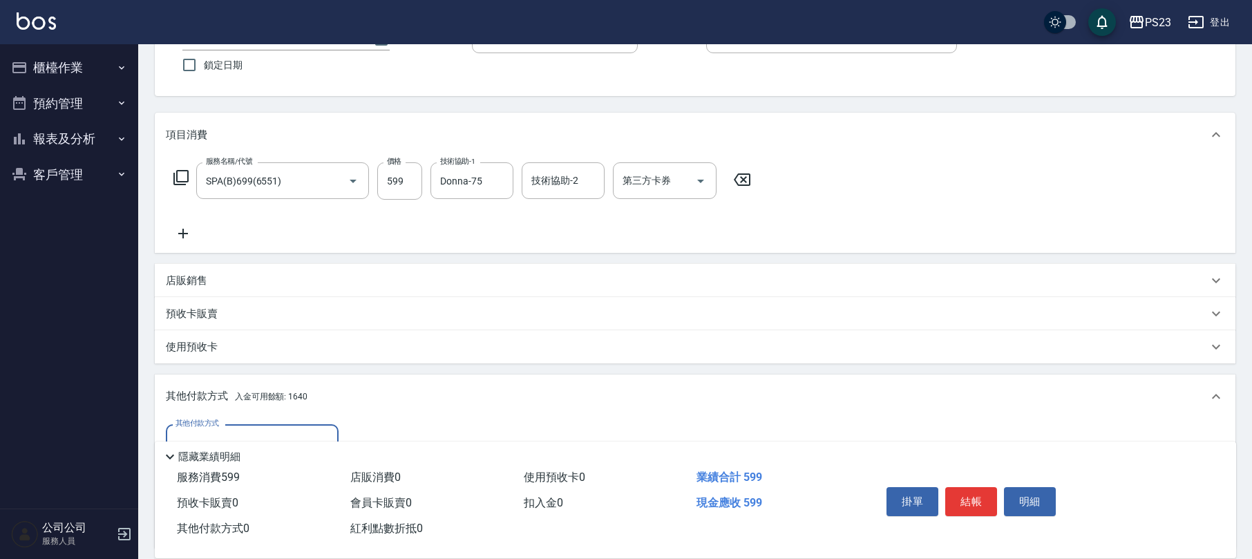
scroll to position [274, 0]
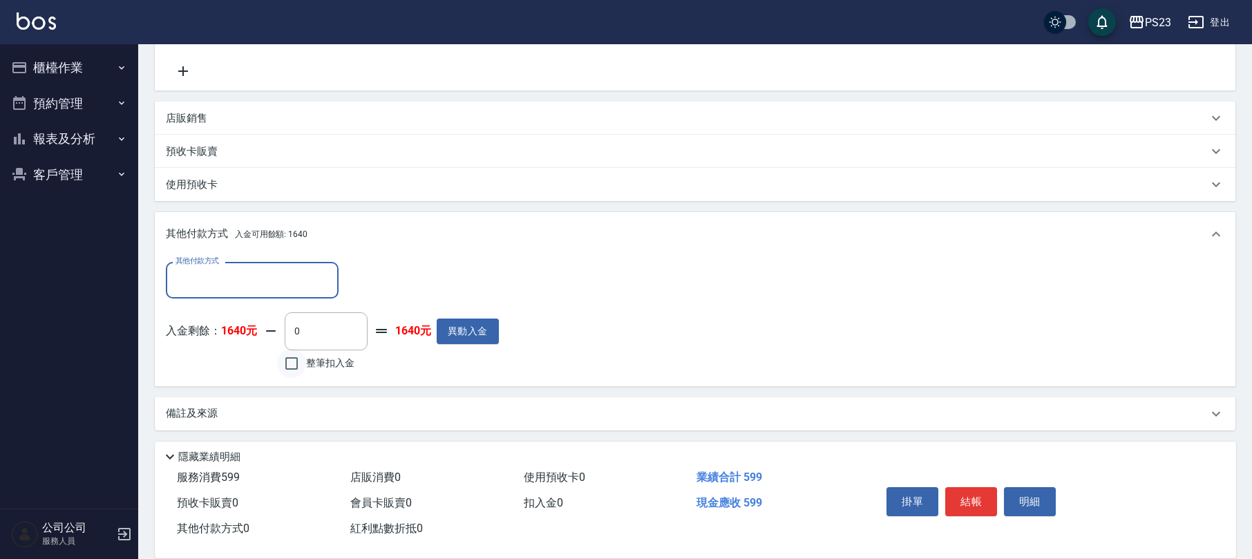
click at [296, 359] on input "整筆扣入金" at bounding box center [291, 363] width 29 height 29
checkbox input "true"
type input "599"
click at [965, 504] on button "結帳" at bounding box center [971, 501] width 52 height 29
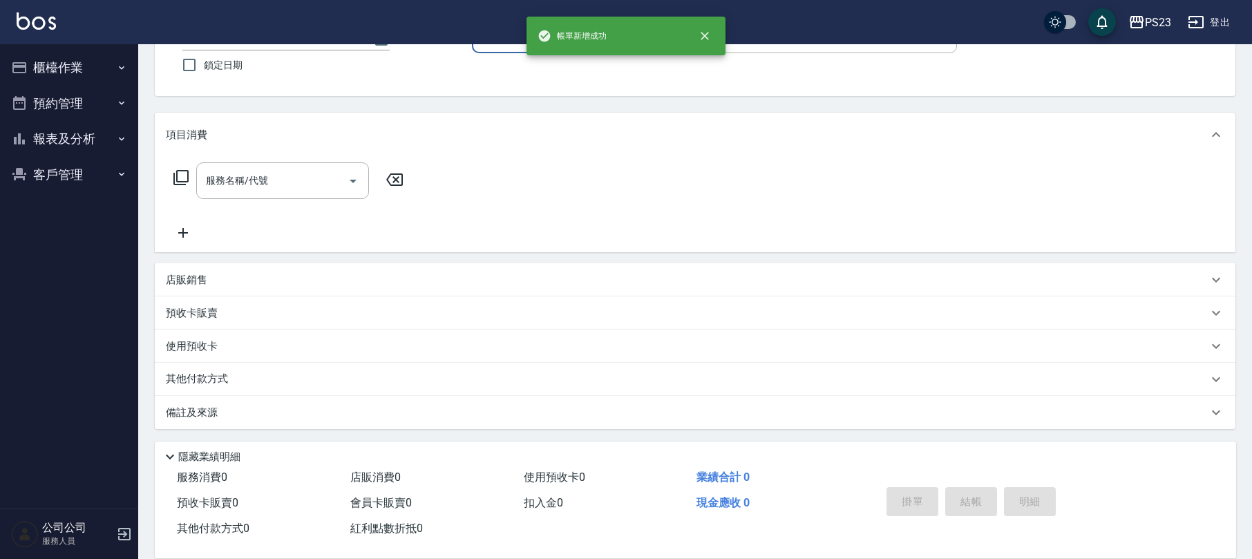
scroll to position [0, 0]
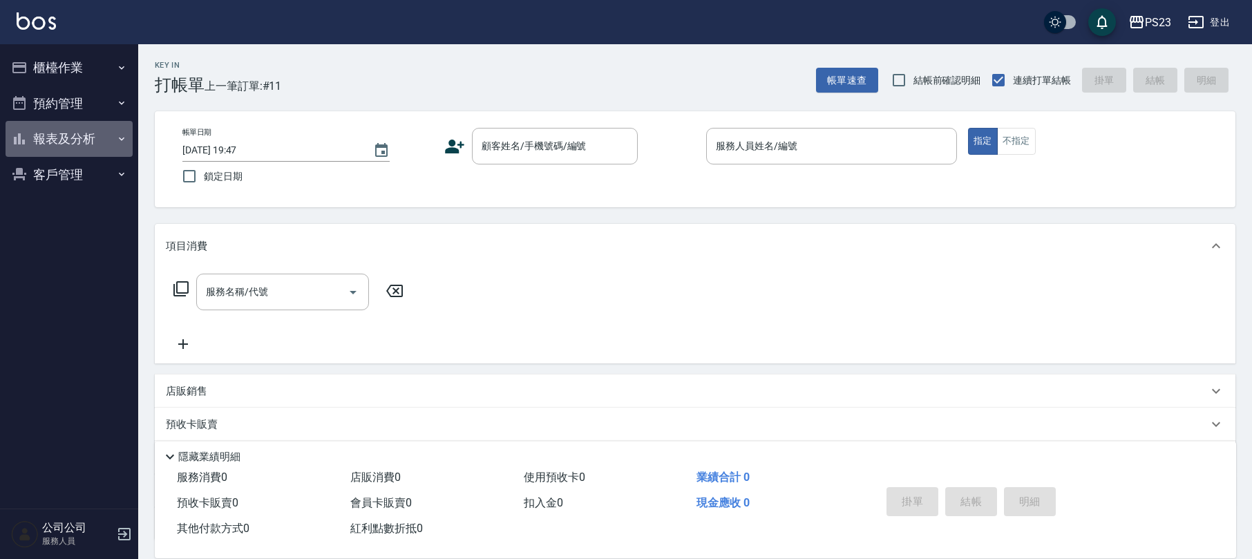
click at [66, 135] on button "報表及分析" at bounding box center [69, 139] width 127 height 36
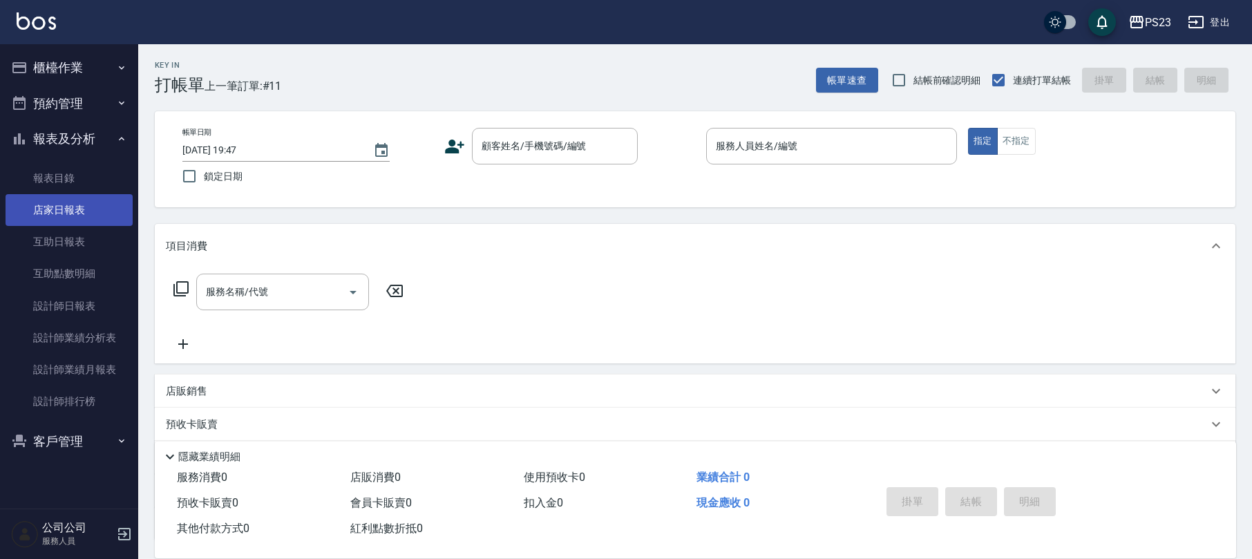
click at [66, 211] on link "店家日報表" at bounding box center [69, 210] width 127 height 32
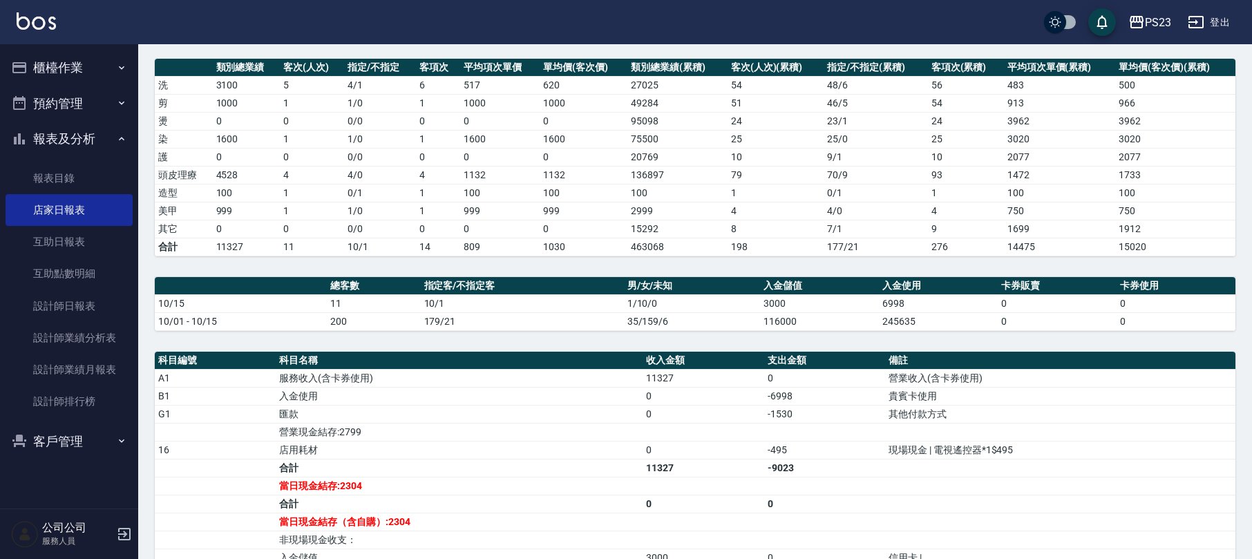
scroll to position [368, 0]
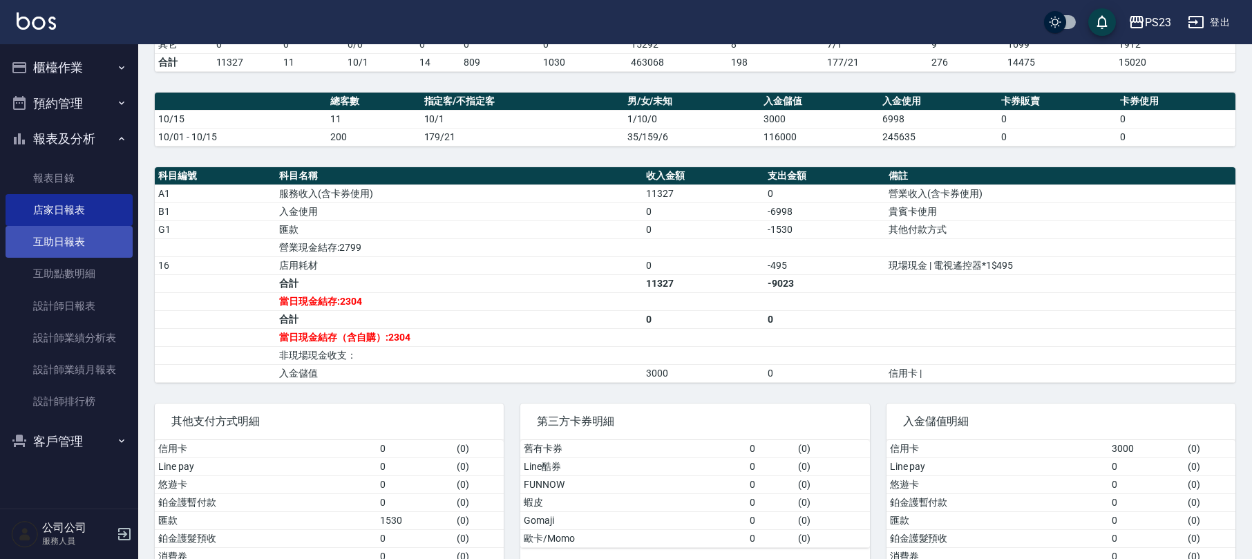
click at [104, 246] on link "互助日報表" at bounding box center [69, 242] width 127 height 32
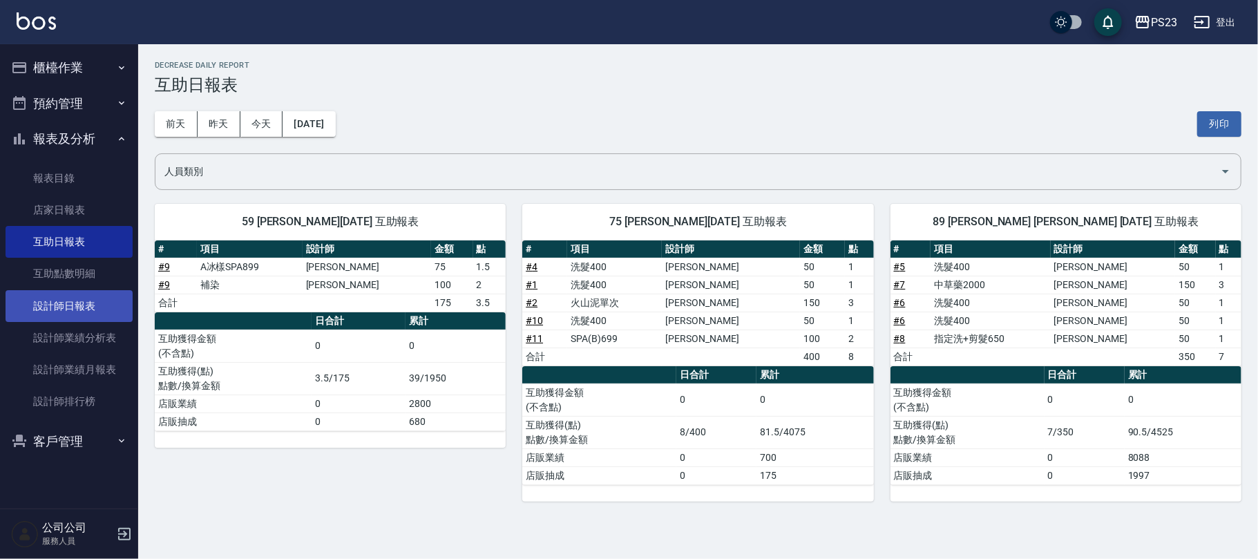
click at [67, 304] on link "設計師日報表" at bounding box center [69, 306] width 127 height 32
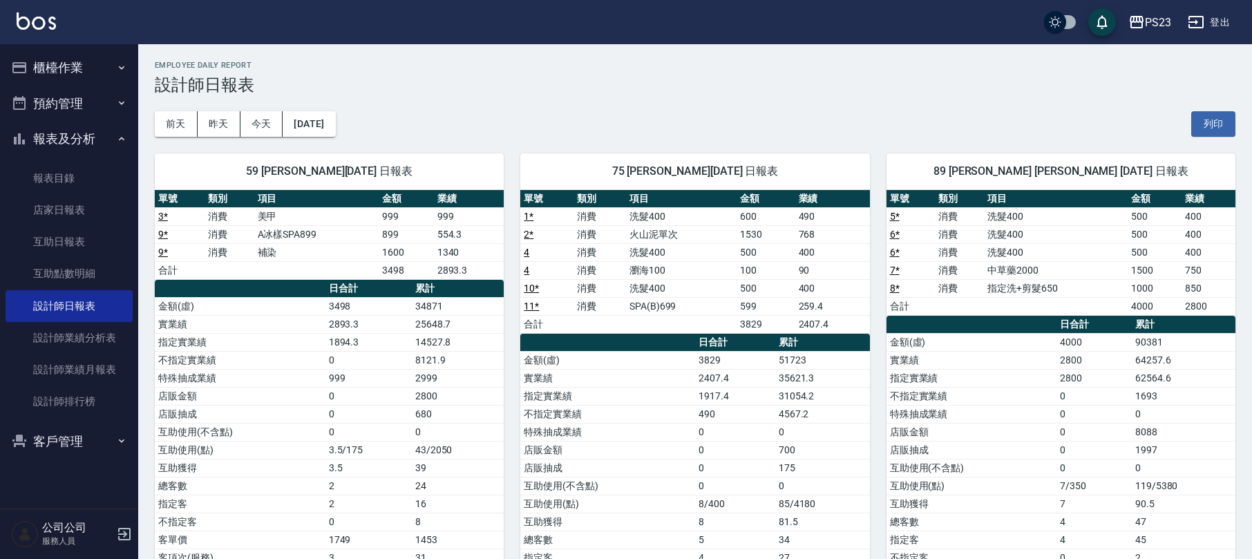
click at [57, 137] on button "報表及分析" at bounding box center [69, 139] width 127 height 36
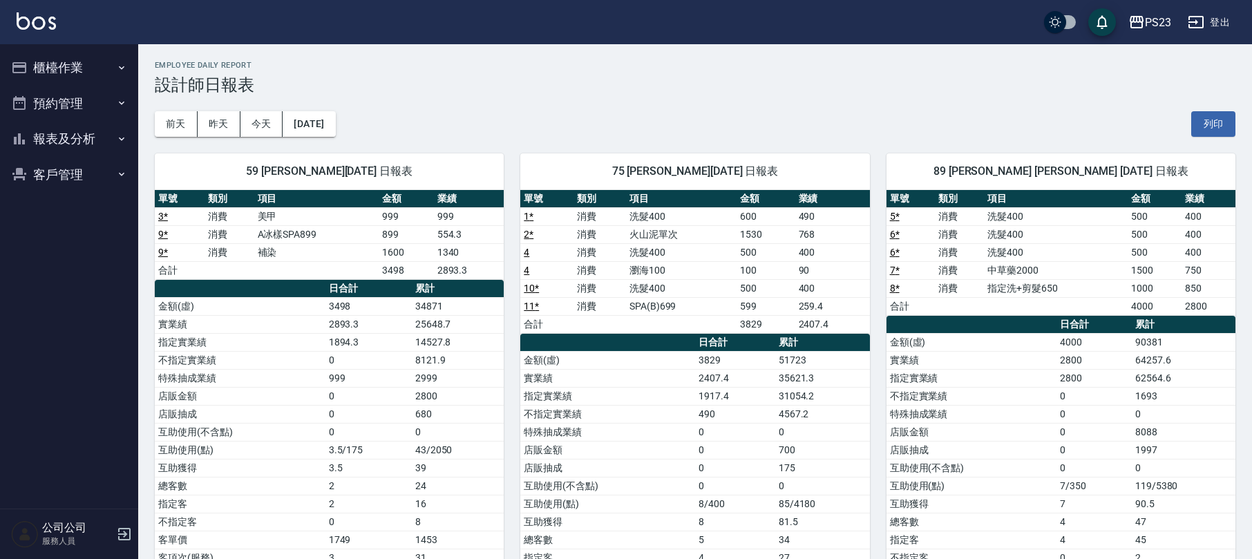
click at [70, 77] on button "櫃檯作業" at bounding box center [69, 68] width 127 height 36
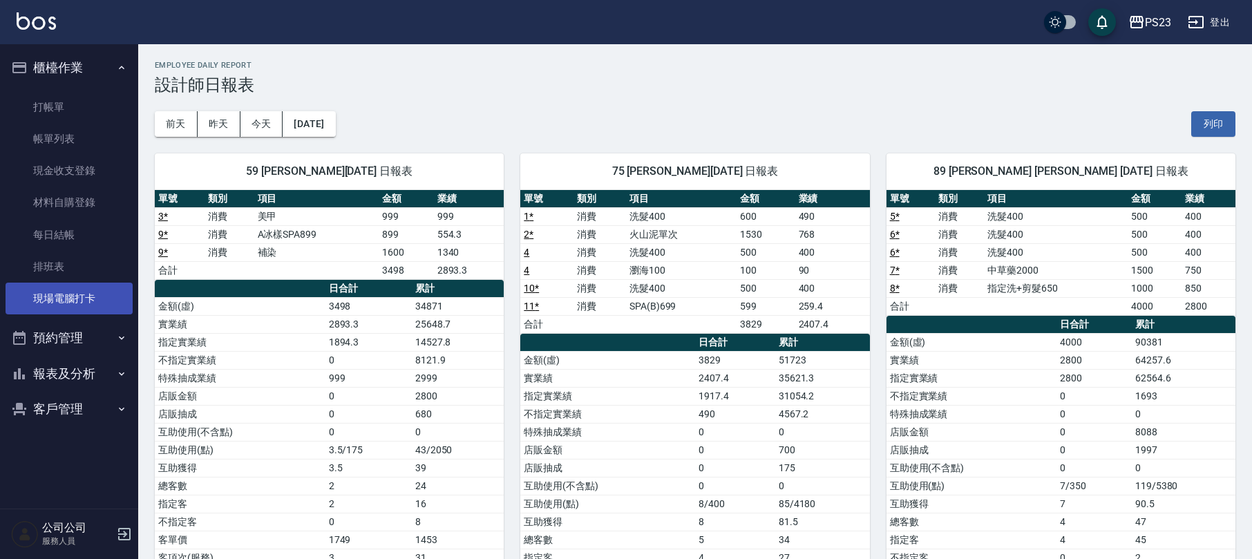
click at [69, 299] on link "現場電腦打卡" at bounding box center [69, 299] width 127 height 32
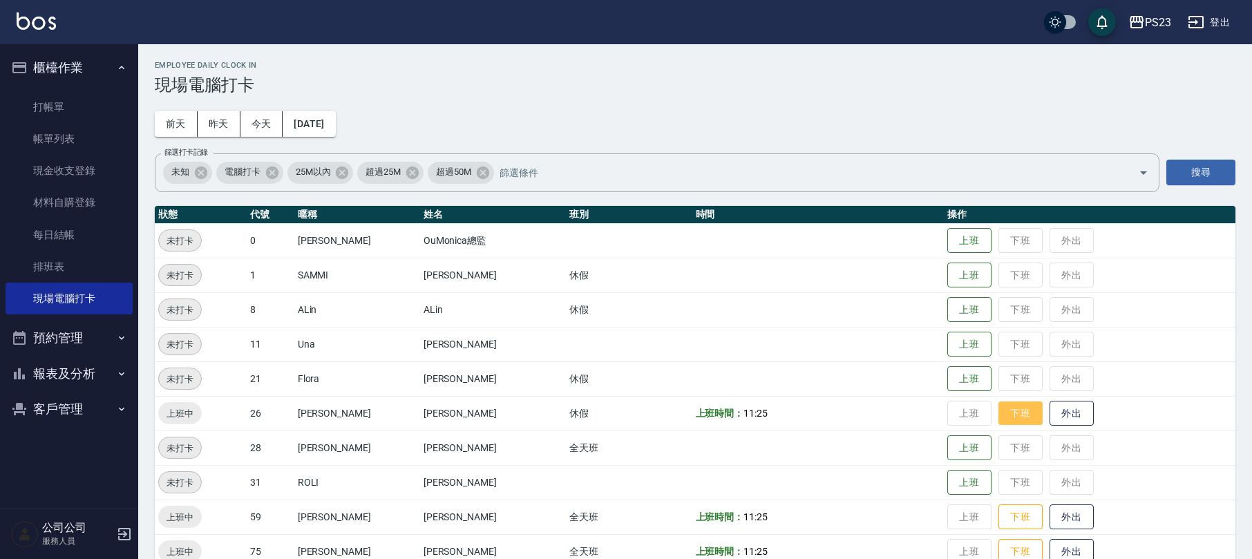
click at [1005, 412] on button "下班" at bounding box center [1020, 413] width 44 height 24
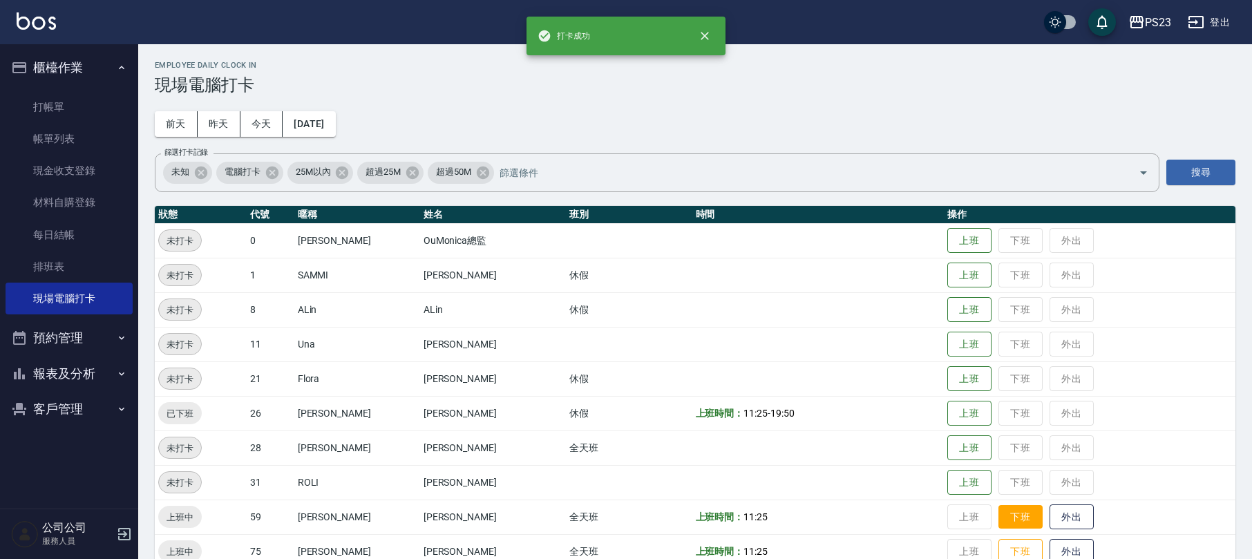
click at [998, 514] on button "下班" at bounding box center [1020, 517] width 44 height 24
click at [1002, 554] on button "下班" at bounding box center [1020, 552] width 44 height 24
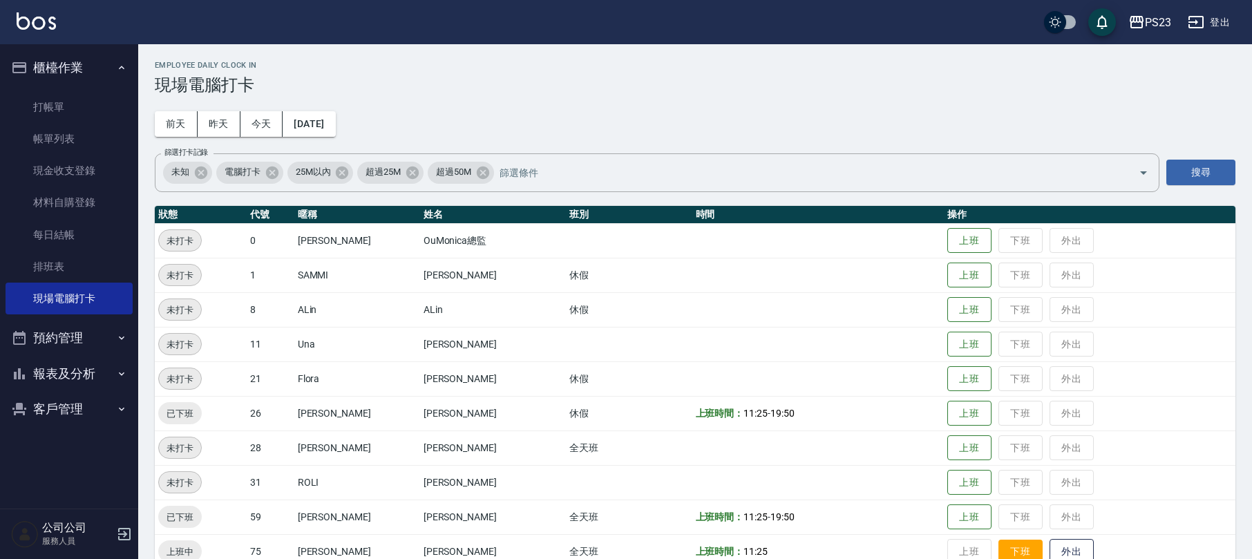
click at [1000, 550] on button "下班" at bounding box center [1020, 552] width 44 height 24
click at [89, 64] on button "櫃檯作業" at bounding box center [69, 68] width 127 height 36
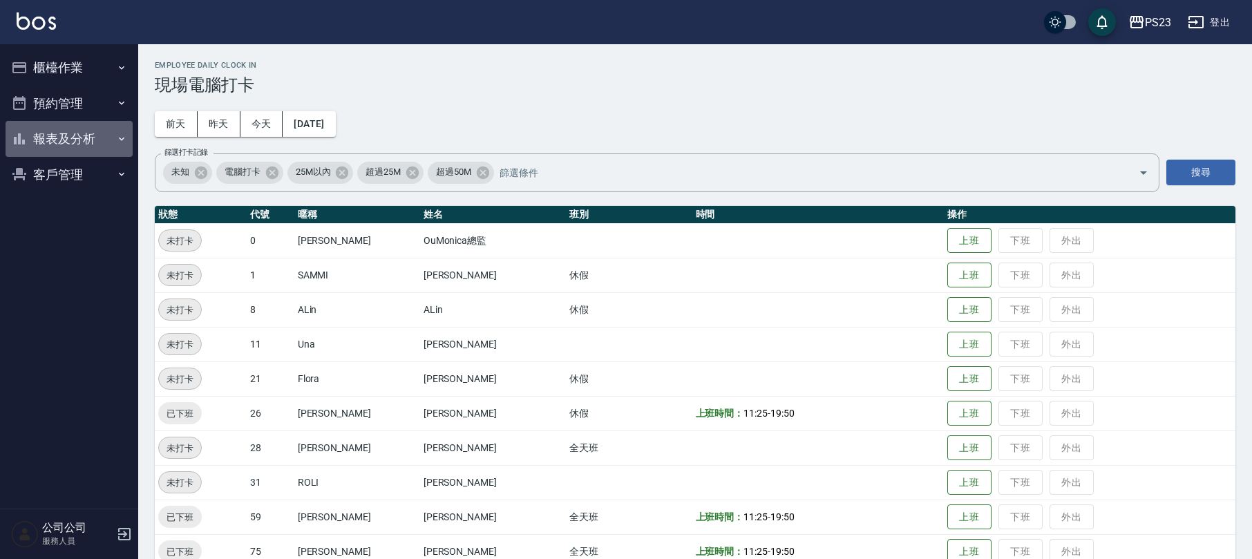
click at [77, 133] on button "報表及分析" at bounding box center [69, 139] width 127 height 36
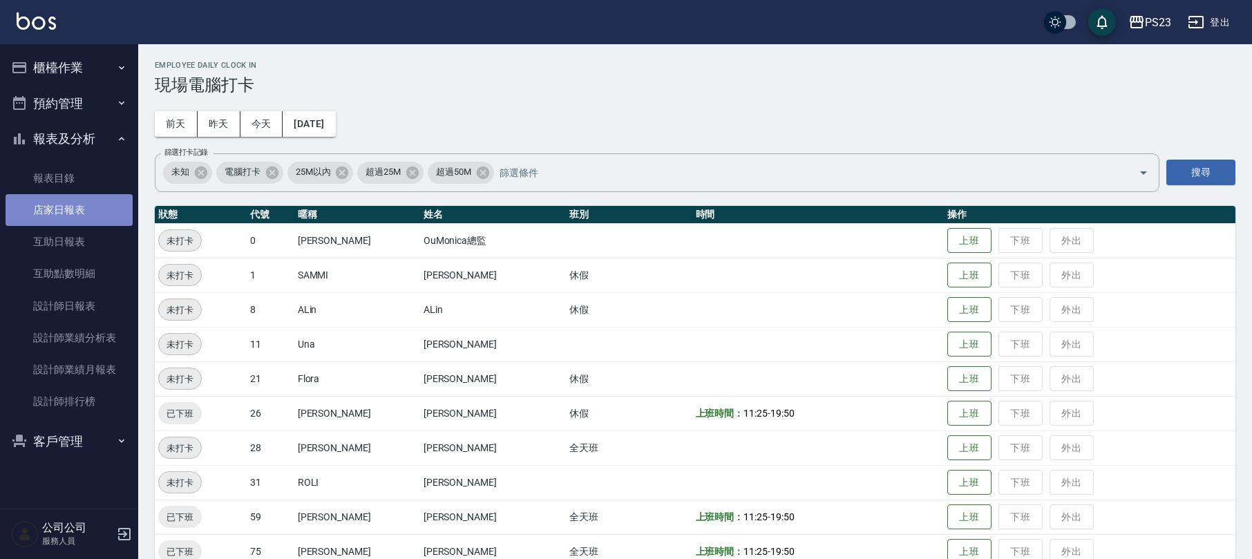
click at [66, 210] on link "店家日報表" at bounding box center [69, 210] width 127 height 32
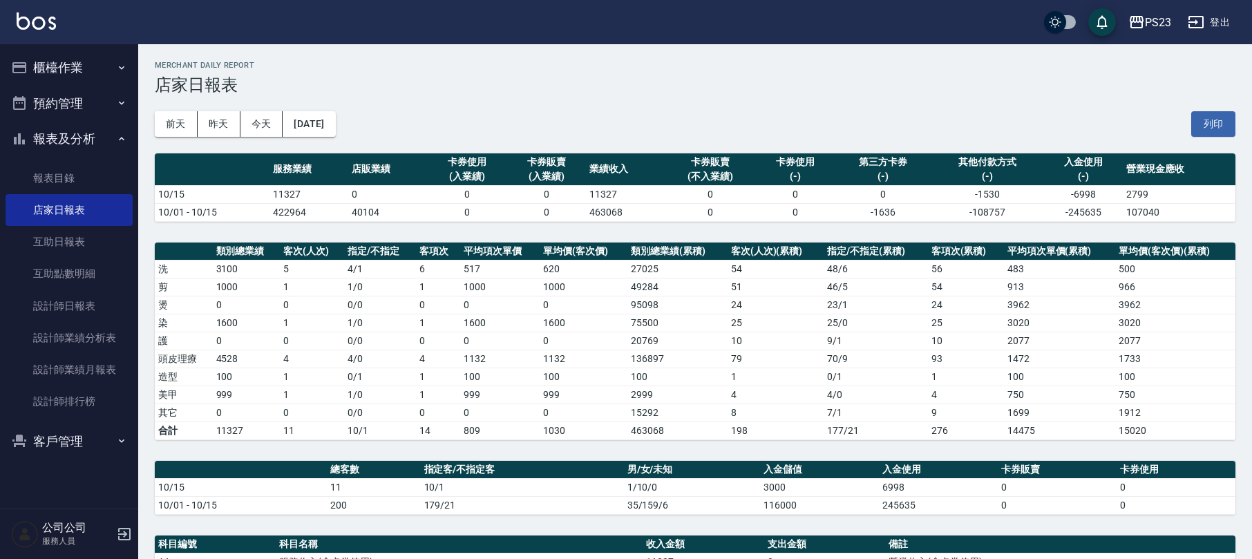
scroll to position [276, 0]
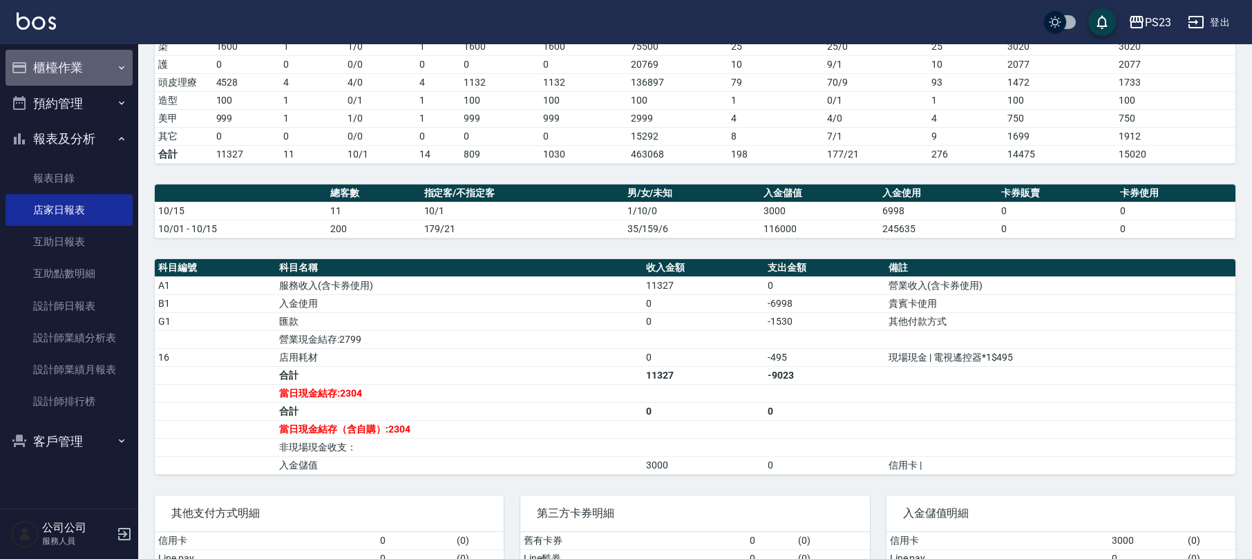
click at [37, 64] on button "櫃檯作業" at bounding box center [69, 68] width 127 height 36
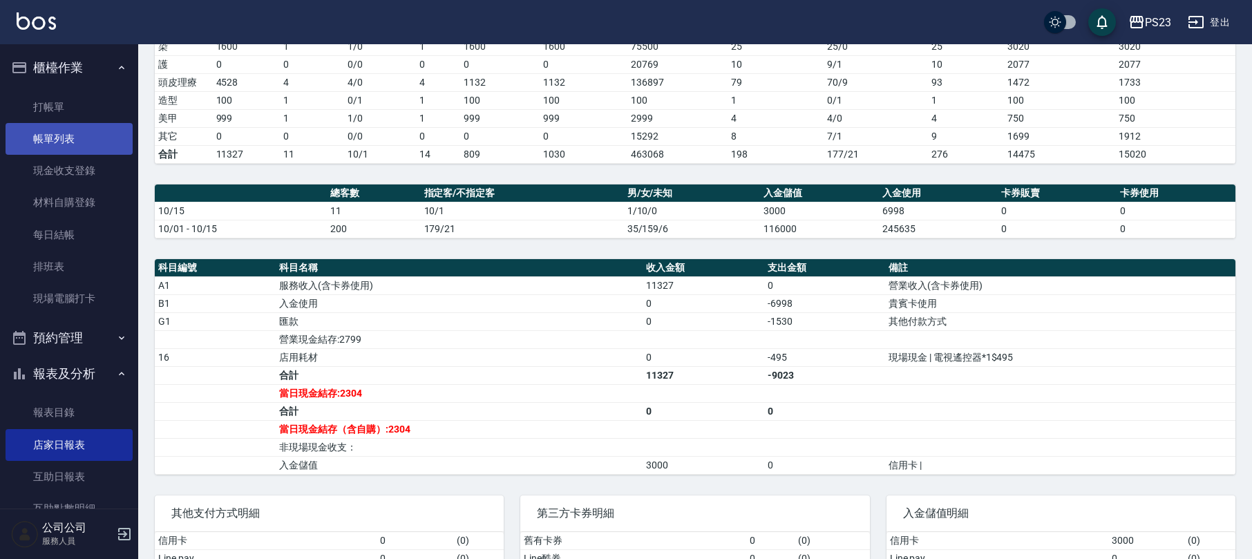
click at [86, 133] on link "帳單列表" at bounding box center [69, 139] width 127 height 32
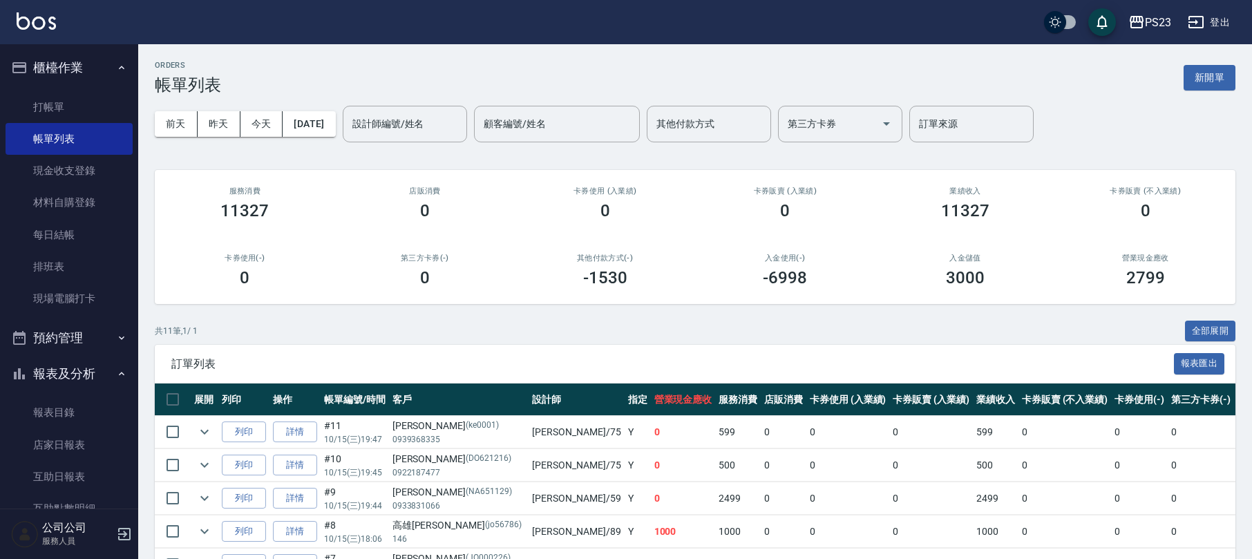
scroll to position [294, 0]
